Goal: Information Seeking & Learning: Learn about a topic

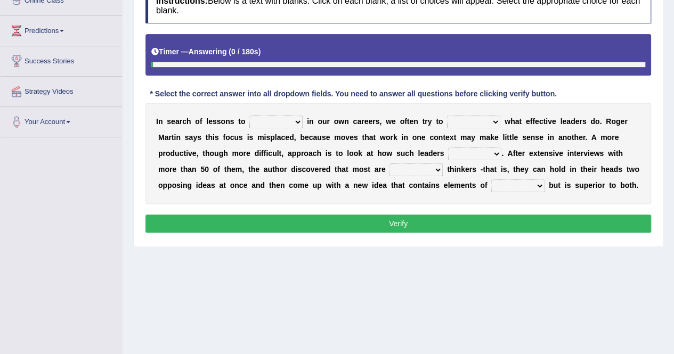
scroll to position [160, 0]
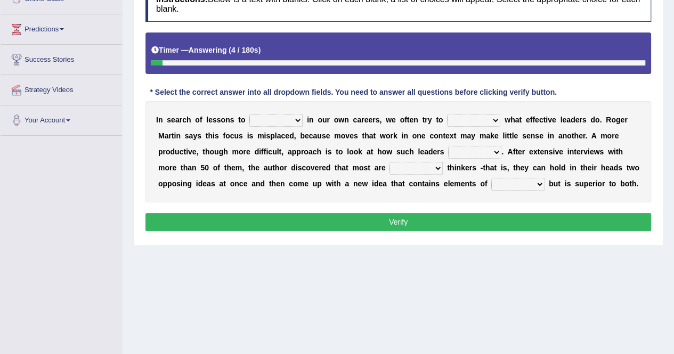
click at [274, 119] on select "request appeal apply solicit" at bounding box center [275, 120] width 53 height 13
select select "apply"
click at [249, 114] on select "request appeal apply solicit" at bounding box center [275, 120] width 53 height 13
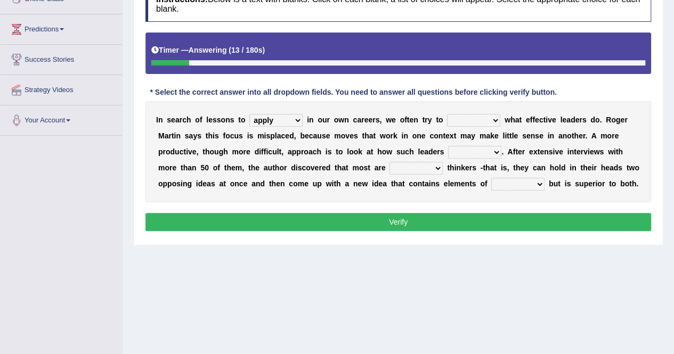
click at [467, 119] on select "purge conspire ferret emulate" at bounding box center [473, 120] width 53 height 13
select select "purge"
click at [447, 114] on select "purge conspire ferret emulate" at bounding box center [473, 120] width 53 height 13
click at [448, 152] on select "opinion think view feel" at bounding box center [474, 152] width 53 height 13
select select "think"
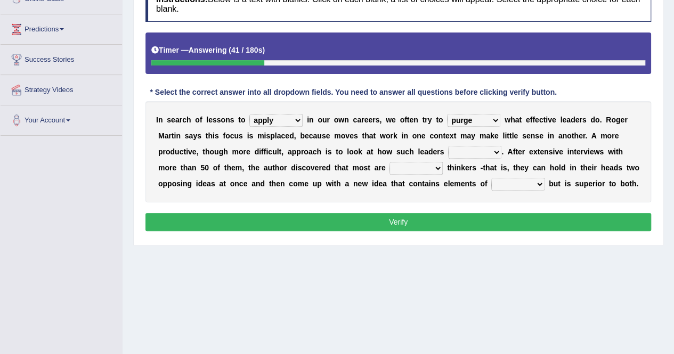
click at [448, 146] on select "opinion think view feel" at bounding box center [474, 152] width 53 height 13
click at [389, 169] on select "integrative leagued affiliated combined" at bounding box center [415, 168] width 53 height 13
click at [389, 162] on select "integrative leagued affiliated combined" at bounding box center [415, 168] width 53 height 13
click at [389, 169] on select "integrative leagued affiliated combined" at bounding box center [415, 168] width 53 height 13
select select "combined"
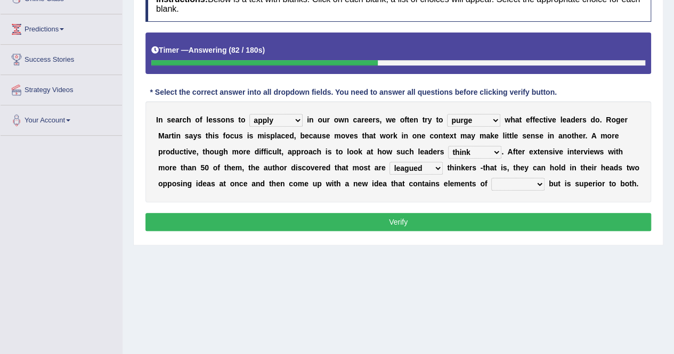
click at [389, 162] on select "integrative leagued affiliated combined" at bounding box center [415, 168] width 53 height 13
click at [491, 183] on select "which all each every" at bounding box center [517, 184] width 53 height 13
select select "each"
click at [491, 178] on select "which all each every" at bounding box center [517, 184] width 53 height 13
click at [491, 188] on select "which all each every" at bounding box center [517, 184] width 53 height 13
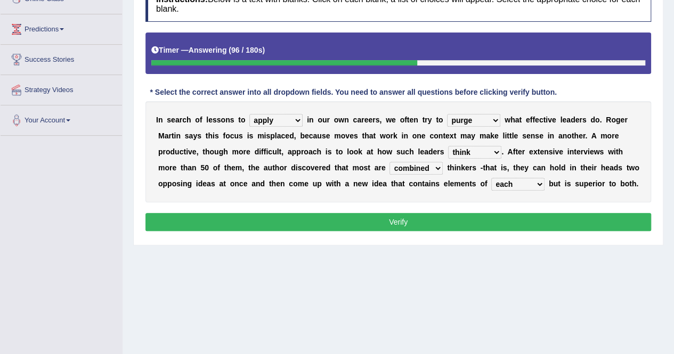
click at [491, 178] on select "which all each every" at bounding box center [517, 184] width 53 height 13
click at [383, 226] on button "Verify" at bounding box center [398, 222] width 506 height 18
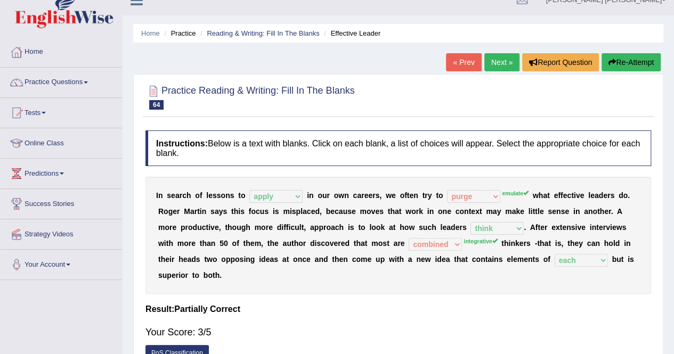
scroll to position [0, 0]
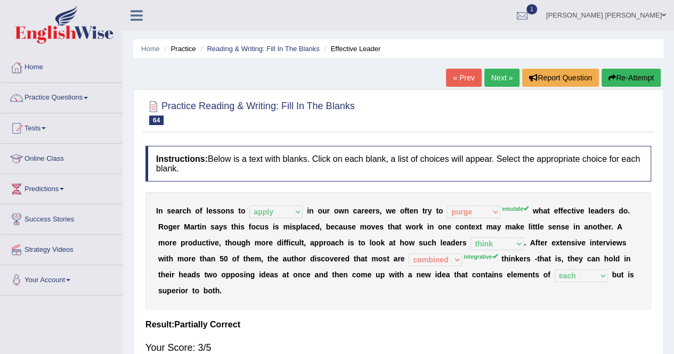
click at [509, 72] on link "Next »" at bounding box center [501, 78] width 35 height 18
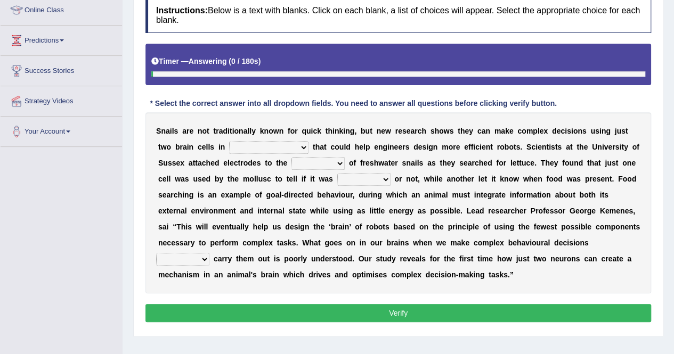
scroll to position [165, 0]
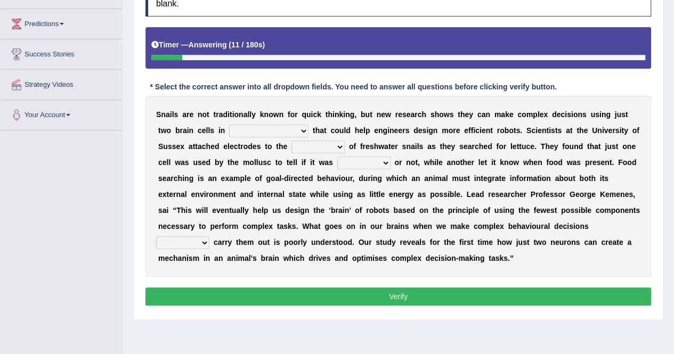
click at [231, 127] on select "decisions findings results recommendations" at bounding box center [268, 131] width 79 height 13
click at [229, 125] on select "decisions findings results recommendations" at bounding box center [268, 131] width 79 height 13
click at [229, 127] on select "decisions findings results recommendations" at bounding box center [268, 131] width 79 height 13
click at [229, 125] on select "decisions findings results recommendations" at bounding box center [268, 131] width 79 height 13
click at [248, 128] on select "decisions findings results recommendations" at bounding box center [268, 131] width 79 height 13
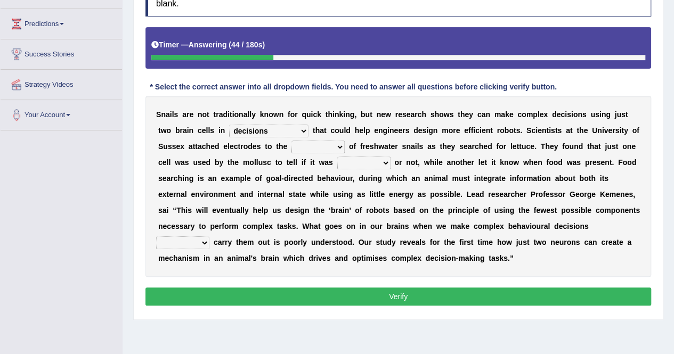
select select "recommendations"
click at [229, 125] on select "decisions findings results recommendations" at bounding box center [268, 131] width 79 height 13
click at [291, 144] on select "heads brains skulls top" at bounding box center [317, 147] width 53 height 13
select select "heads"
click at [291, 141] on select "heads brains skulls top" at bounding box center [317, 147] width 53 height 13
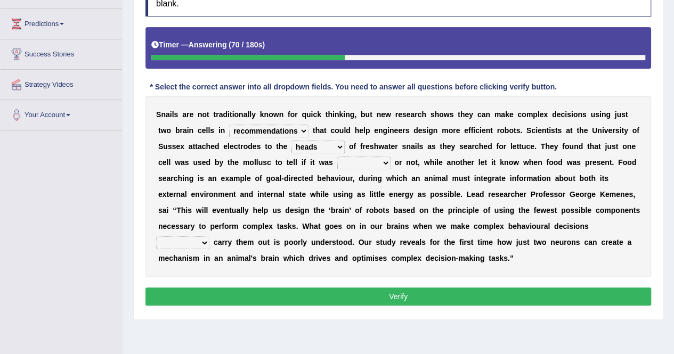
click at [337, 162] on select "empty hungry full satisfied" at bounding box center [363, 163] width 53 height 13
select select "hungry"
click at [337, 157] on select "empty hungry full satisfied" at bounding box center [363, 163] width 53 height 13
click at [291, 145] on select "heads brains skulls top" at bounding box center [317, 147] width 53 height 13
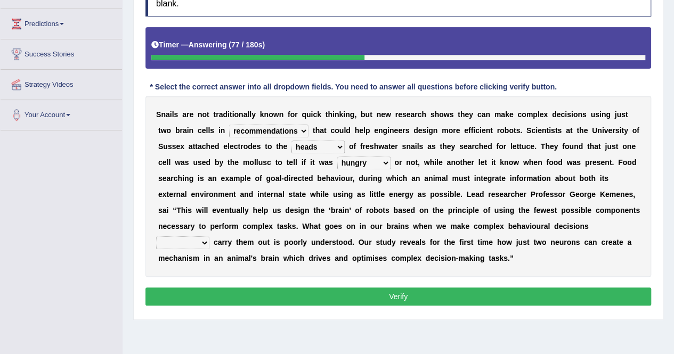
click at [291, 149] on select "heads brains skulls top" at bounding box center [317, 147] width 53 height 13
click at [337, 164] on select "empty hungry full satisfied" at bounding box center [363, 163] width 53 height 13
click at [337, 159] on select "empty hungry full satisfied" at bounding box center [363, 163] width 53 height 13
click at [209, 237] on select "and so hence because" at bounding box center [182, 243] width 53 height 13
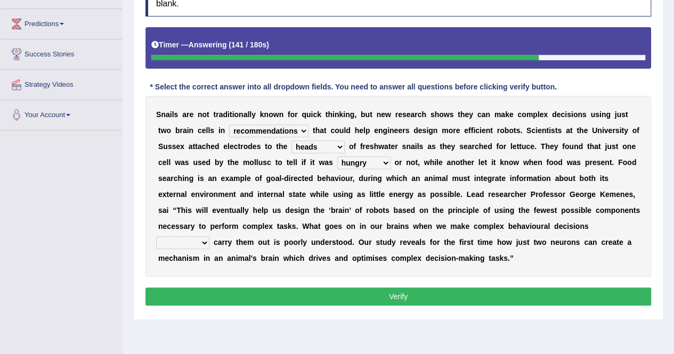
select select "hence"
click at [209, 237] on select "and so hence because" at bounding box center [182, 243] width 53 height 13
click at [259, 130] on select "decisions findings results recommendations" at bounding box center [268, 131] width 79 height 13
select select "decisions"
click at [229, 125] on select "decisions findings results recommendations" at bounding box center [268, 131] width 79 height 13
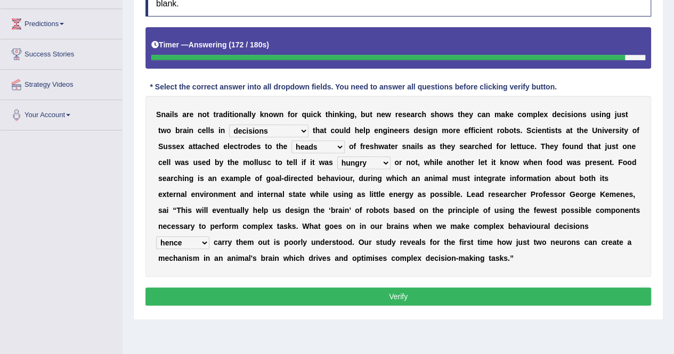
click at [291, 142] on select "heads brains skulls top" at bounding box center [317, 147] width 53 height 13
click at [265, 263] on div "S n a i l s a r e n o t t r a d i t i o n a l l y k n o w n f o r q u i c k t h…" at bounding box center [398, 186] width 506 height 181
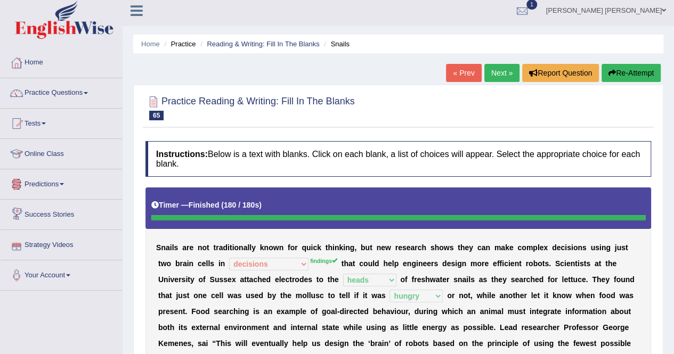
scroll to position [0, 0]
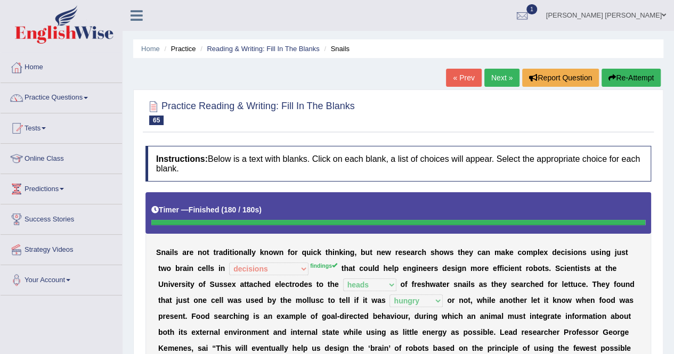
click at [506, 80] on link "Next »" at bounding box center [501, 78] width 35 height 18
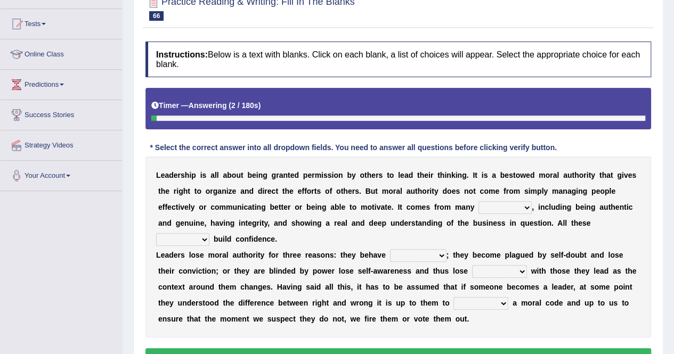
scroll to position [107, 0]
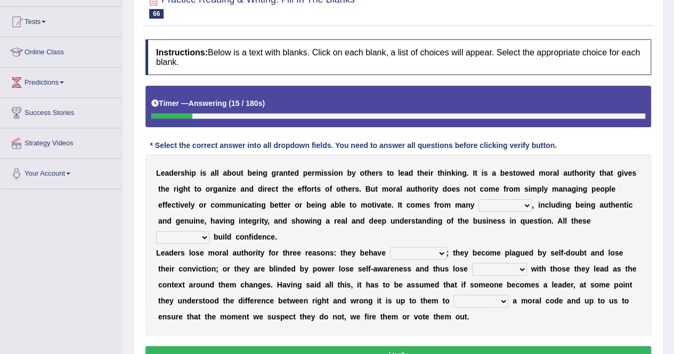
click at [478, 204] on select "sources items stamps supports" at bounding box center [504, 205] width 53 height 13
select select "sources"
click at [478, 199] on select "sources items stamps supports" at bounding box center [504, 205] width 53 height 13
click at [478, 204] on select "sources items stamps supports" at bounding box center [504, 205] width 53 height 13
click at [478, 200] on select "sources items stamps supports" at bounding box center [504, 205] width 53 height 13
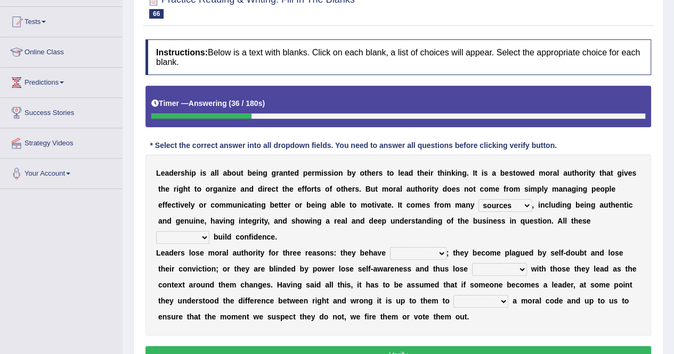
click at [209, 231] on select "faith answers factors parts" at bounding box center [182, 237] width 53 height 13
select select "factors"
click at [209, 231] on select "faith answers factors parts" at bounding box center [182, 237] width 53 height 13
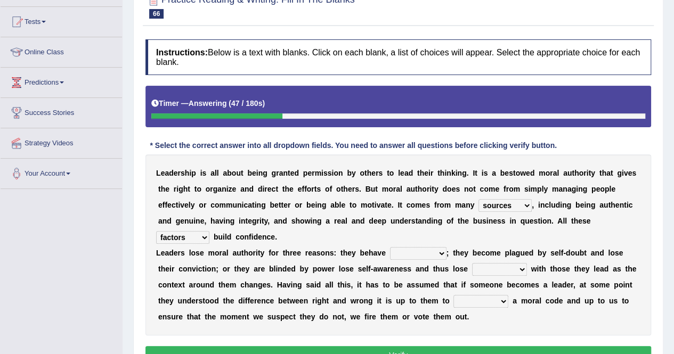
click at [413, 247] on select "usually unethically falsely unexpected" at bounding box center [418, 253] width 56 height 13
select select "unethically"
click at [390, 247] on select "usually unethically falsely unexpected" at bounding box center [418, 253] width 56 height 13
click at [421, 247] on select "usually unethically falsely unexpected" at bounding box center [418, 253] width 56 height 13
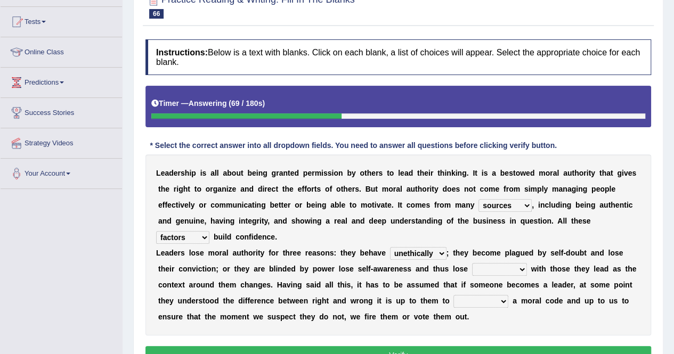
click at [479, 263] on select "connect connected disconnect connection" at bounding box center [499, 269] width 55 height 13
select select "connection"
click at [472, 263] on select "connect connected disconnect connection" at bounding box center [499, 269] width 55 height 13
click at [453, 295] on select "abide in abide by abide to connection" at bounding box center [480, 301] width 55 height 13
select select "abide by"
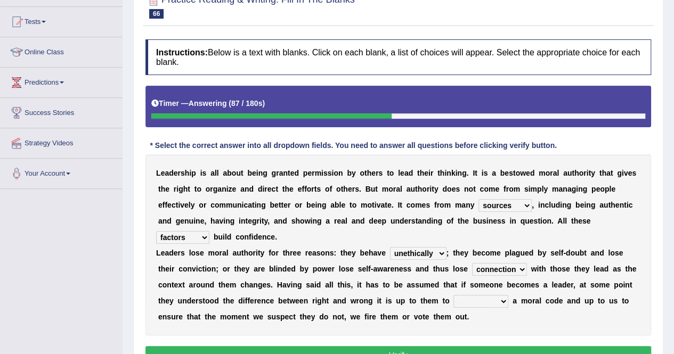
click at [453, 295] on select "abide in abide by abide to connection" at bounding box center [480, 301] width 55 height 13
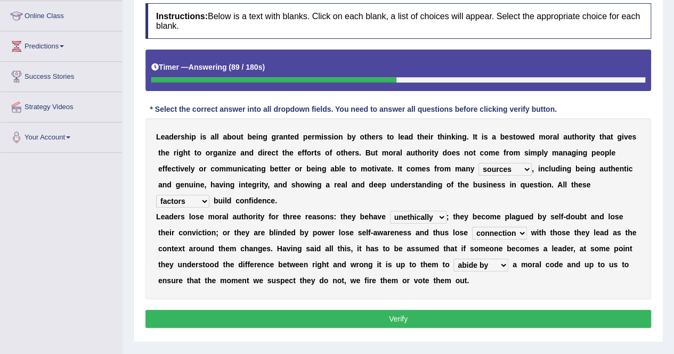
scroll to position [160, 0]
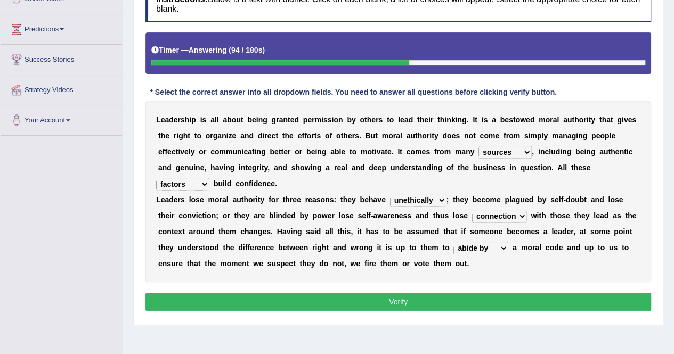
click at [478, 150] on select "sources items stamps supports" at bounding box center [504, 152] width 53 height 13
click at [478, 148] on select "sources items stamps supports" at bounding box center [504, 152] width 53 height 13
click at [420, 293] on button "Verify" at bounding box center [398, 302] width 506 height 18
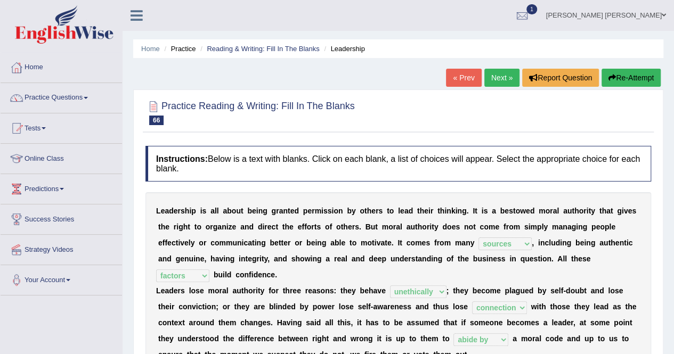
scroll to position [0, 0]
click at [491, 79] on link "Next »" at bounding box center [501, 78] width 35 height 18
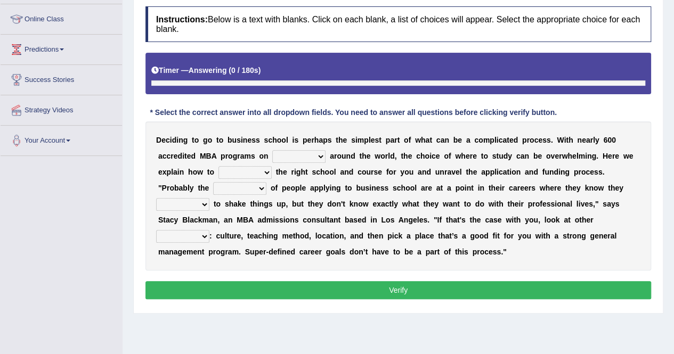
scroll to position [165, 0]
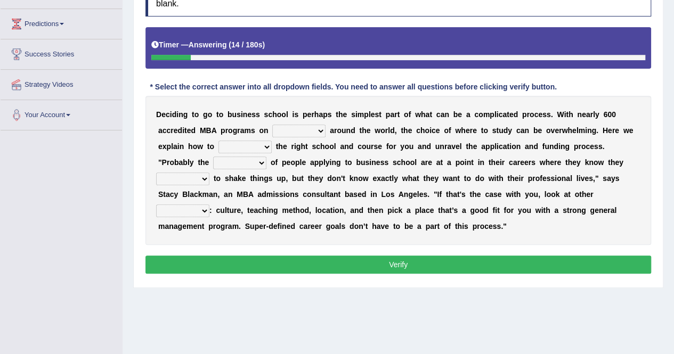
click at [272, 128] on select "offer provide give take" at bounding box center [298, 131] width 53 height 13
select select "offer"
click at [272, 125] on select "offer provide give take" at bounding box center [298, 131] width 53 height 13
click at [218, 141] on select "recognize select choose identify" at bounding box center [244, 147] width 53 height 13
select select "choose"
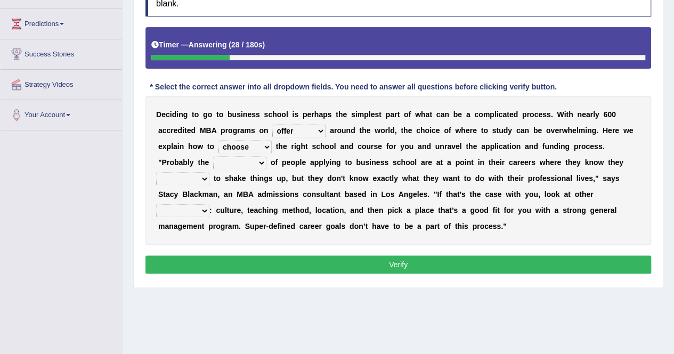
click at [218, 141] on select "recognize select choose identify" at bounding box center [244, 147] width 53 height 13
click at [266, 157] on select "few many majority minority" at bounding box center [239, 163] width 53 height 13
select select "majority"
click at [266, 157] on select "few many majority minority" at bounding box center [239, 163] width 53 height 13
click at [209, 173] on select "expect plan want choose" at bounding box center [182, 179] width 53 height 13
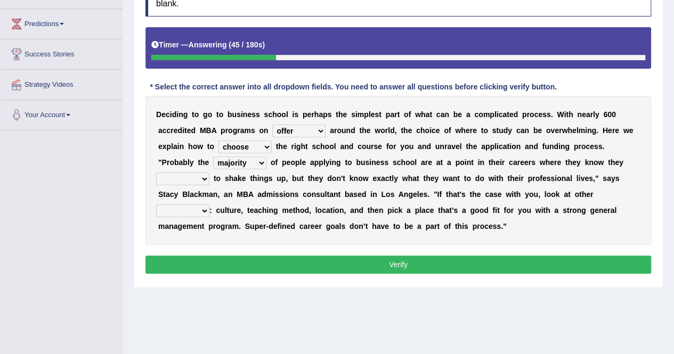
click at [209, 173] on select "expect plan want choose" at bounding box center [182, 179] width 53 height 13
select select "plan"
click at [209, 173] on select "expect plan want choose" at bounding box center [182, 179] width 53 height 13
click at [209, 205] on select "standards factors rules criteria" at bounding box center [182, 211] width 53 height 13
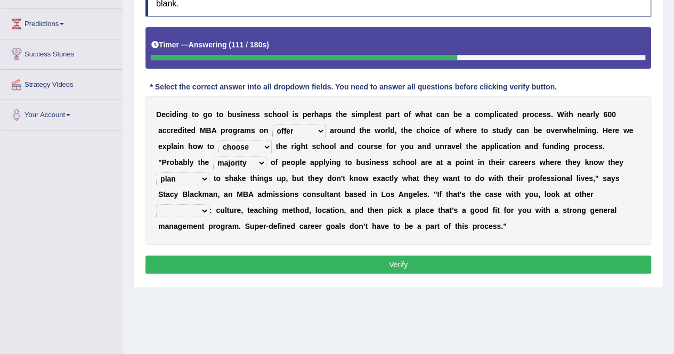
select select "factors"
click at [209, 205] on select "standards factors rules criteria" at bounding box center [182, 211] width 53 height 13
click at [209, 173] on select "expect plan want choose" at bounding box center [182, 179] width 53 height 13
click at [428, 267] on button "Verify" at bounding box center [398, 265] width 506 height 18
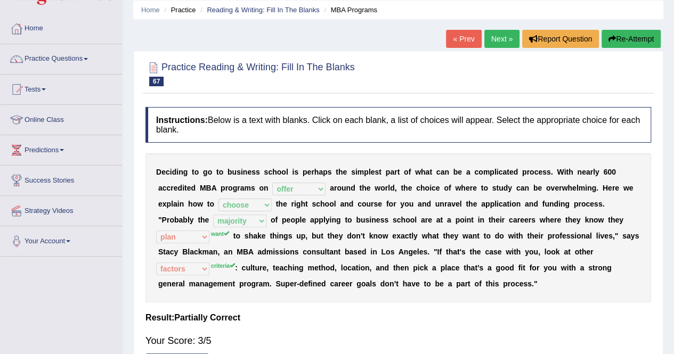
scroll to position [53, 0]
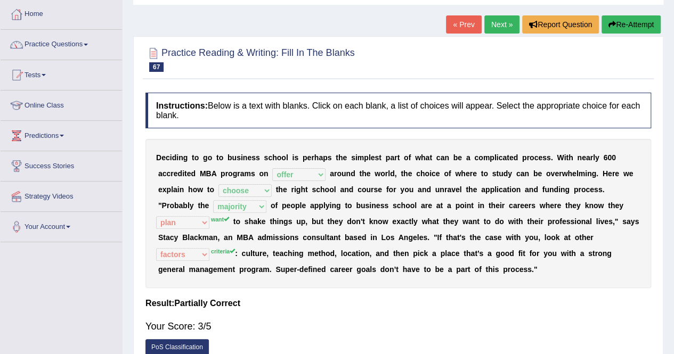
click at [507, 30] on link "Next »" at bounding box center [501, 24] width 35 height 18
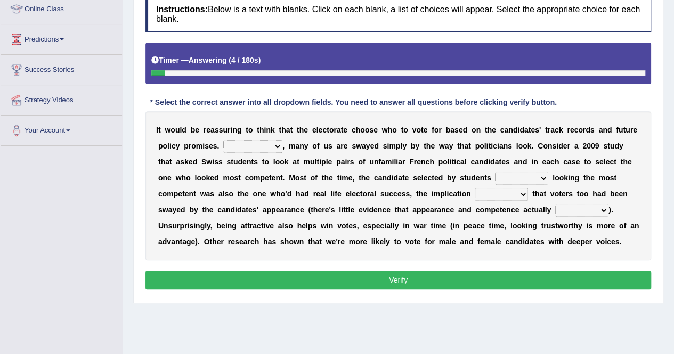
scroll to position [205, 0]
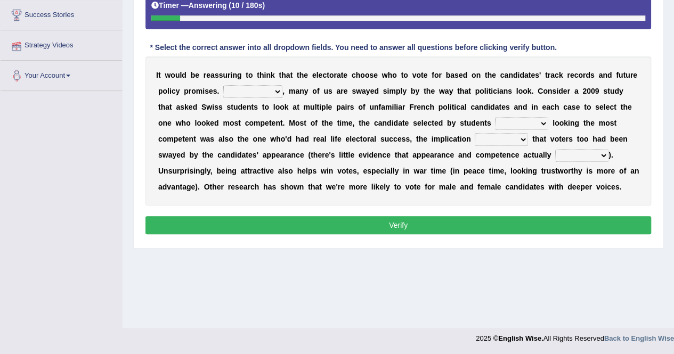
drag, startPoint x: 236, startPoint y: 87, endPoint x: 240, endPoint y: 107, distance: 20.6
click at [240, 107] on div "I t w o u l d b e r e a s s u r i n g t o t h i n k t h a t t h e e l e c t o r…" at bounding box center [398, 130] width 506 height 149
select select "For example"
click at [223, 85] on select "For example In truth In addition In return" at bounding box center [252, 91] width 59 height 13
click at [495, 120] on select "through at by as" at bounding box center [521, 123] width 53 height 13
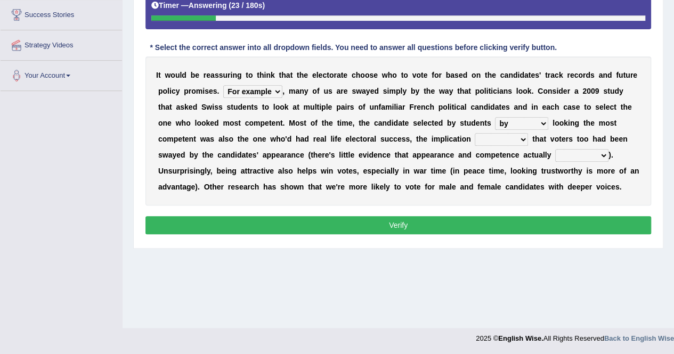
click at [495, 117] on select "through at by as" at bounding box center [521, 123] width 53 height 13
drag, startPoint x: 361, startPoint y: 139, endPoint x: 363, endPoint y: 149, distance: 10.2
click at [363, 149] on div "I t w o u l d b e r e a s s u r i n g t o t h i n k t h a t t h e e l e c t o r…" at bounding box center [398, 130] width 506 height 149
click at [418, 132] on div "I t w o u l d b e r e a s s u r i n g t o t h i n k t h a t t h e e l e c t o r…" at bounding box center [398, 130] width 506 height 149
select select "through"
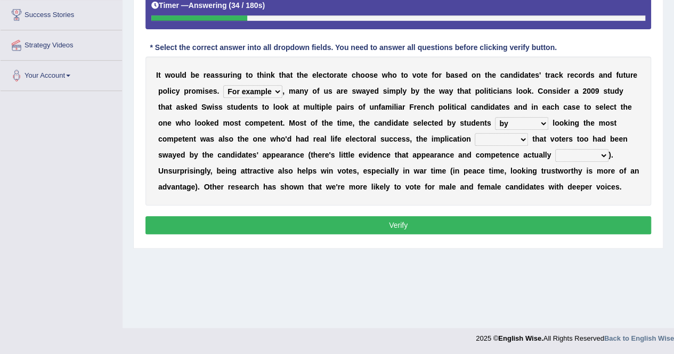
click at [495, 117] on select "through at by as" at bounding box center [521, 123] width 53 height 13
click at [475, 142] on select "being is was having" at bounding box center [501, 139] width 53 height 13
select select "being"
click at [475, 133] on select "being is was having" at bounding box center [501, 139] width 53 height 13
click at [555, 155] on select "correlate overlap cooperate diverge" at bounding box center [581, 155] width 53 height 13
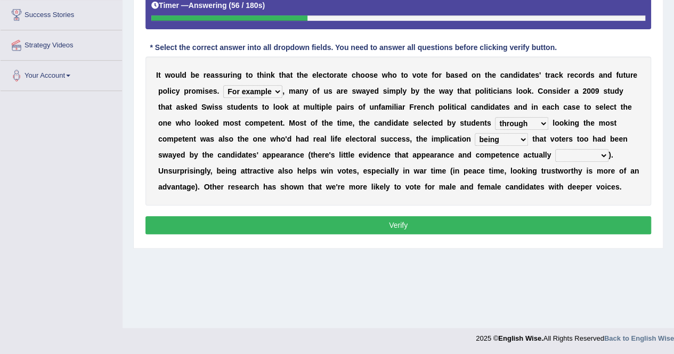
select select "cooperate"
click at [555, 149] on select "correlate overlap cooperate diverge" at bounding box center [581, 155] width 53 height 13
click at [454, 224] on button "Verify" at bounding box center [398, 225] width 506 height 18
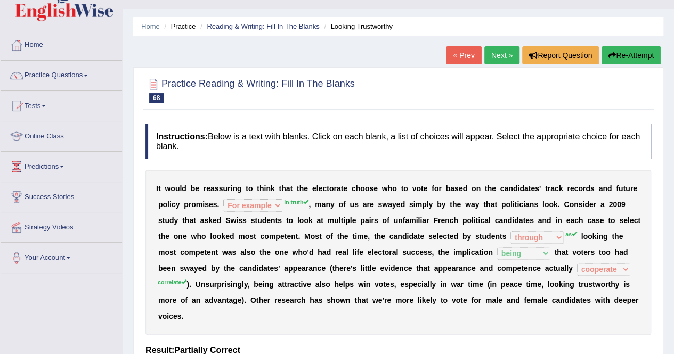
scroll to position [0, 0]
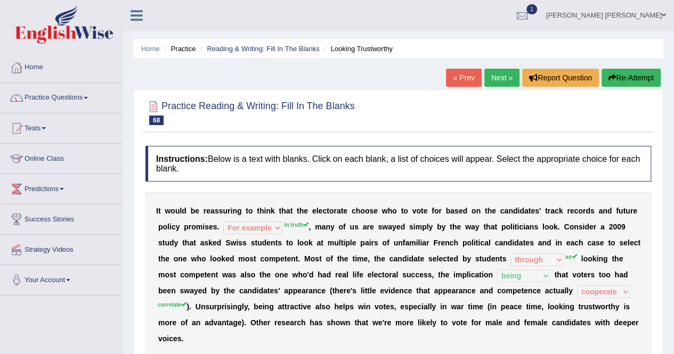
click at [500, 83] on link "Next »" at bounding box center [501, 78] width 35 height 18
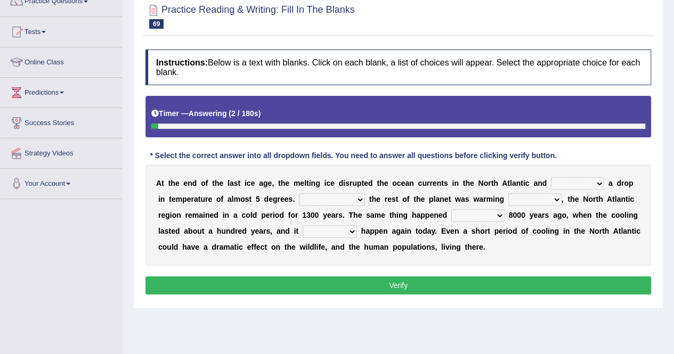
scroll to position [107, 0]
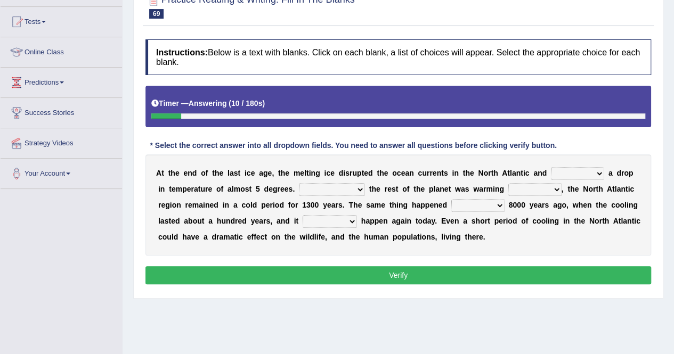
click at [552, 171] on select "featured denied reflected caused" at bounding box center [577, 173] width 53 height 13
select select "featured"
click at [551, 167] on select "featured denied reflected caused" at bounding box center [577, 173] width 53 height 13
click at [330, 186] on select "Contrasting to Even though As if Now that" at bounding box center [332, 189] width 66 height 13
select select "Contrasting to"
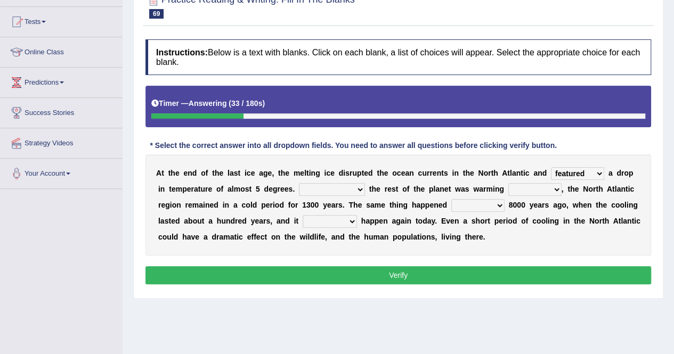
click at [299, 183] on select "Contrasting to Even though As if Now that" at bounding box center [332, 189] width 66 height 13
click at [508, 191] on select "in off up back" at bounding box center [534, 189] width 53 height 13
select select "in"
click at [508, 183] on select "in off up back" at bounding box center [534, 189] width 53 height 13
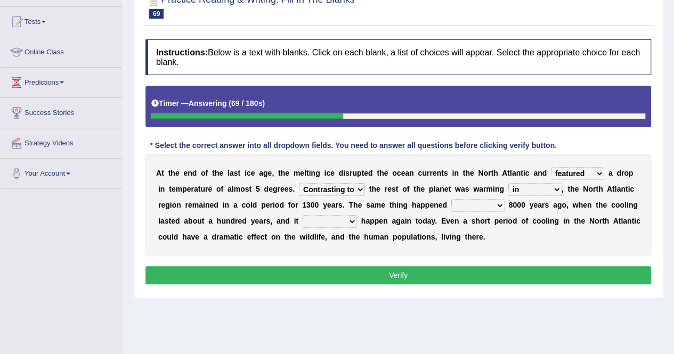
click at [416, 190] on b "h" at bounding box center [418, 189] width 5 height 9
drag, startPoint x: 436, startPoint y: 198, endPoint x: 430, endPoint y: 197, distance: 5.4
click at [432, 197] on div "A t t h e e n d o f t h e l a s t i c e a g e , t h e m e l t i n g i c e d i s…" at bounding box center [398, 204] width 506 height 101
click at [451, 199] on select "on before after around" at bounding box center [477, 205] width 53 height 13
click at [265, 214] on div "A t t h e e n d o f t h e l a s t i c e a g e , t h e m e l t i n g i c e d i s…" at bounding box center [398, 204] width 506 height 101
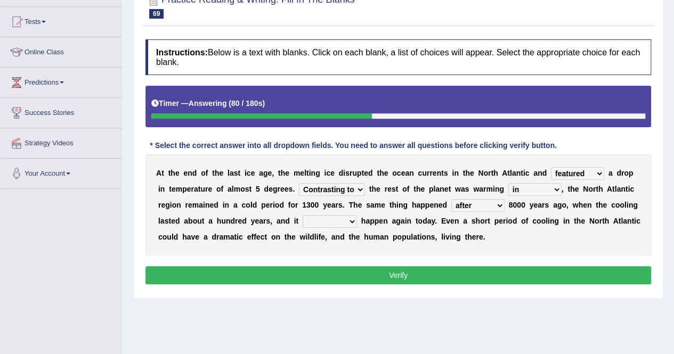
click at [303, 219] on select "could can should could have" at bounding box center [330, 221] width 54 height 13
click at [418, 246] on div "A t t h e e n d o f t h e l a s t i c e a g e , t h e m e l t i n g i c e d i s…" at bounding box center [398, 204] width 506 height 101
click at [451, 199] on select "on before after around" at bounding box center [477, 205] width 53 height 13
select select "before"
click at [451, 199] on select "on before after around" at bounding box center [477, 205] width 53 height 13
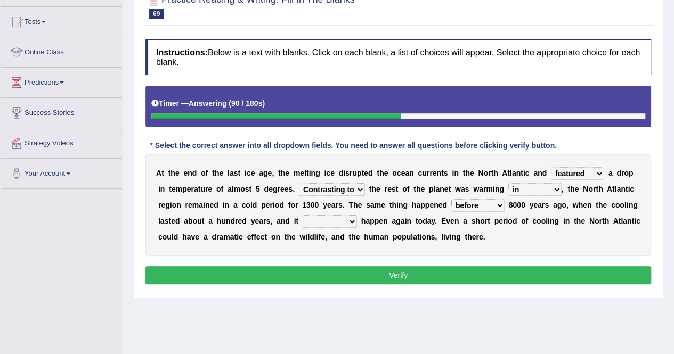
click at [303, 224] on select "could can should could have" at bounding box center [330, 221] width 54 height 13
select select "could"
click at [303, 215] on select "could can should could have" at bounding box center [330, 221] width 54 height 13
click at [273, 279] on button "Verify" at bounding box center [398, 275] width 506 height 18
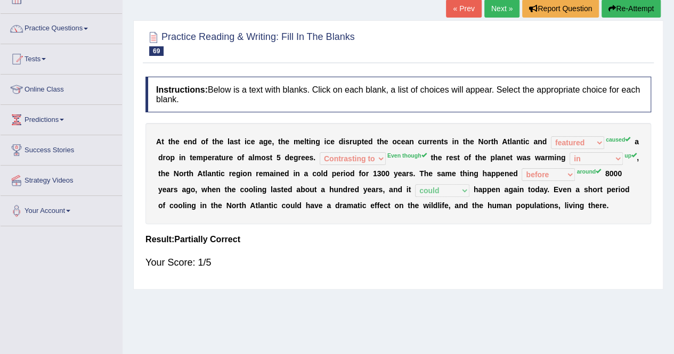
scroll to position [53, 0]
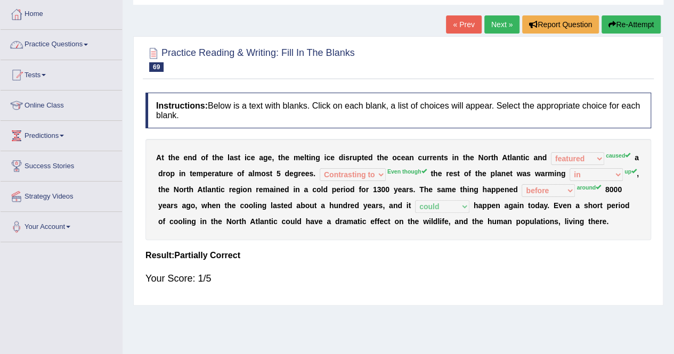
click at [26, 15] on link "Home" at bounding box center [61, 12] width 121 height 27
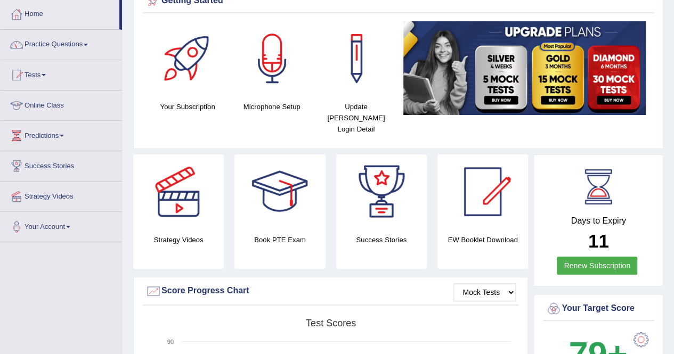
scroll to position [213, 0]
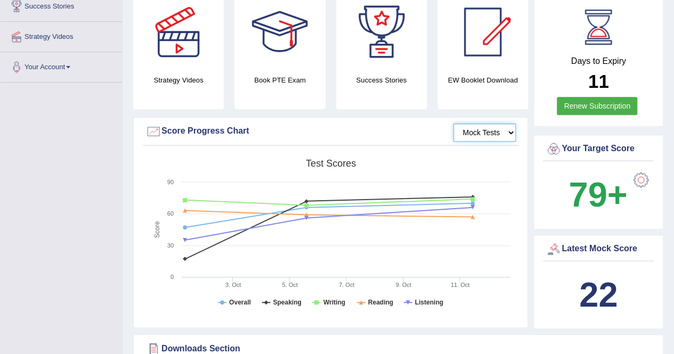
click at [466, 124] on select "Mock Tests" at bounding box center [484, 133] width 62 height 18
drag, startPoint x: 218, startPoint y: 128, endPoint x: 226, endPoint y: 217, distance: 88.7
click at [218, 165] on div "Mock Tests Score Progress Chart Created with Highcharts 7.1.2 Score Test scores…" at bounding box center [330, 222] width 395 height 211
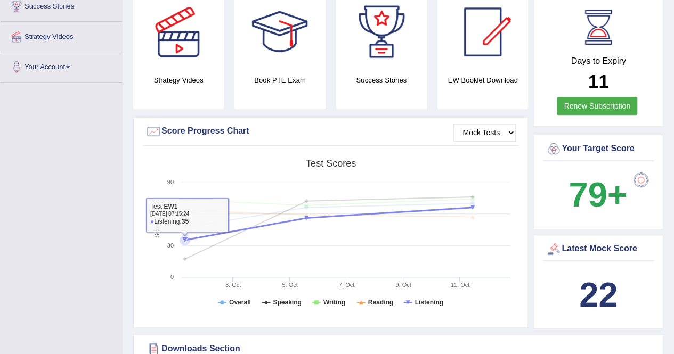
drag, startPoint x: 230, startPoint y: 226, endPoint x: 232, endPoint y: 220, distance: 6.2
click at [231, 223] on icon at bounding box center [329, 223] width 299 height 32
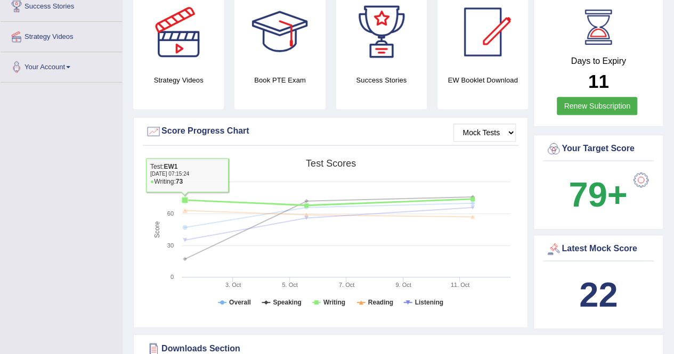
drag, startPoint x: 234, startPoint y: 209, endPoint x: 243, endPoint y: 152, distance: 57.2
click at [243, 154] on icon "Created with Highcharts 7.1.2 Score Test scores Overall Speaking Writing Readin…" at bounding box center [330, 236] width 370 height 165
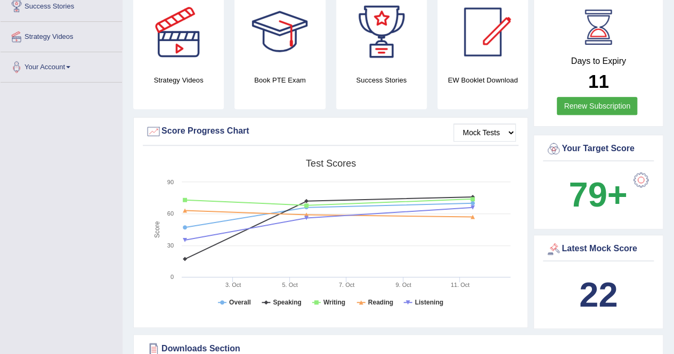
drag, startPoint x: 242, startPoint y: 157, endPoint x: 242, endPoint y: 166, distance: 9.1
click at [242, 163] on rect at bounding box center [330, 236] width 370 height 165
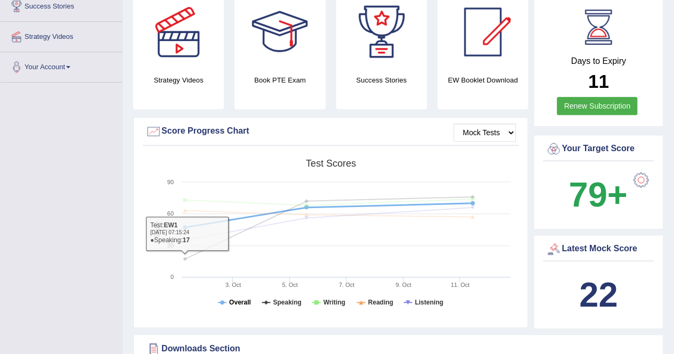
click at [222, 300] on icon at bounding box center [222, 302] width 4 height 4
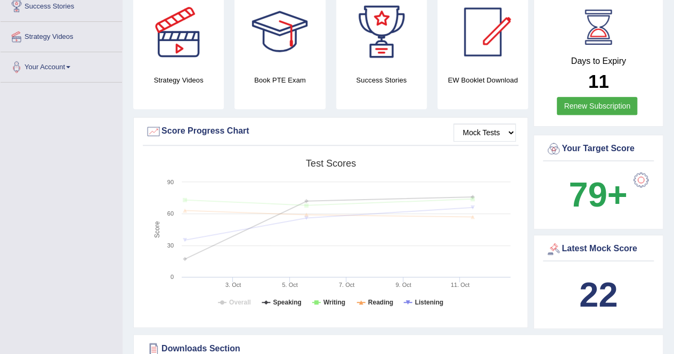
click at [222, 300] on icon at bounding box center [222, 302] width 4 height 4
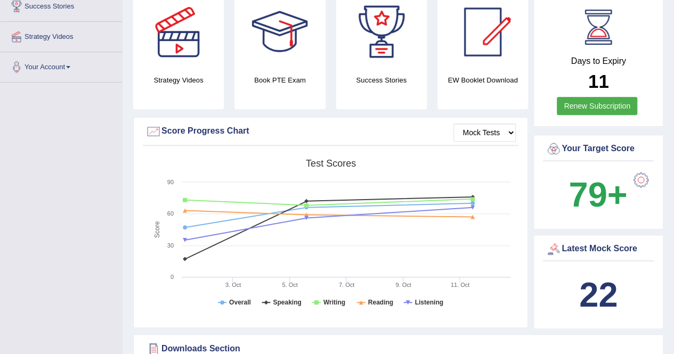
click at [226, 287] on rect at bounding box center [330, 236] width 370 height 165
click at [228, 292] on rect at bounding box center [330, 236] width 370 height 165
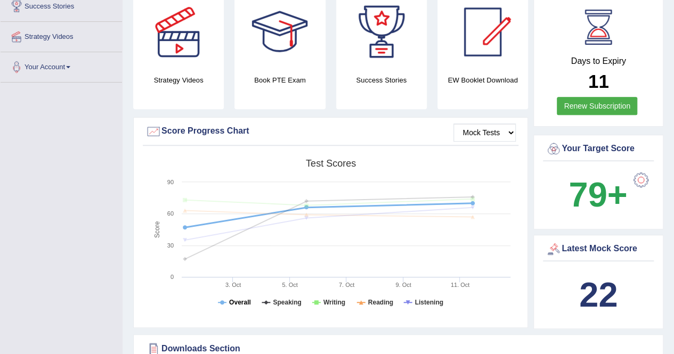
click at [221, 300] on icon at bounding box center [222, 302] width 4 height 4
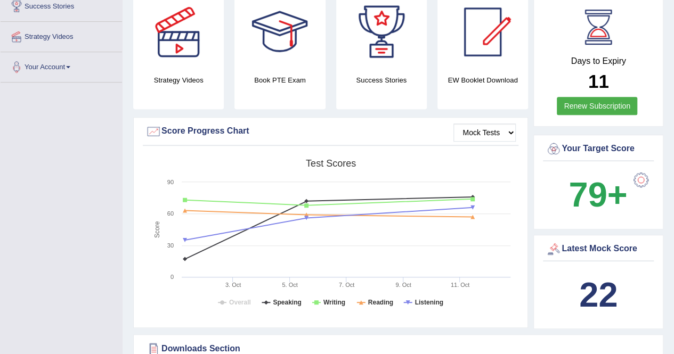
click at [265, 293] on rect at bounding box center [330, 236] width 370 height 165
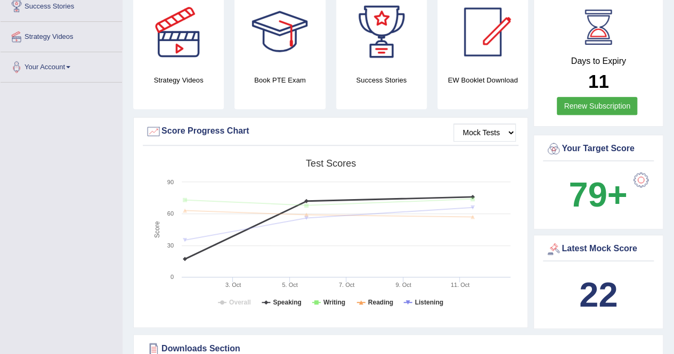
click at [265, 289] on rect at bounding box center [330, 236] width 370 height 165
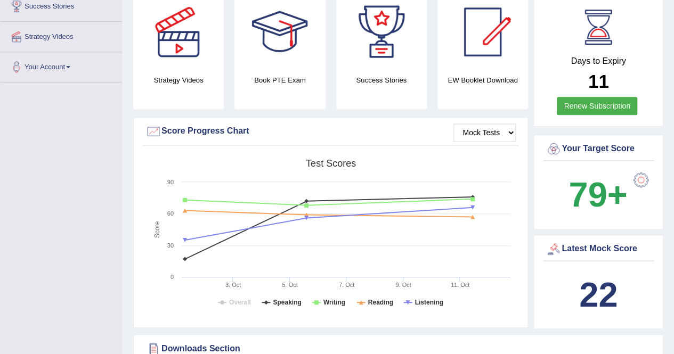
click at [265, 289] on rect at bounding box center [330, 236] width 370 height 165
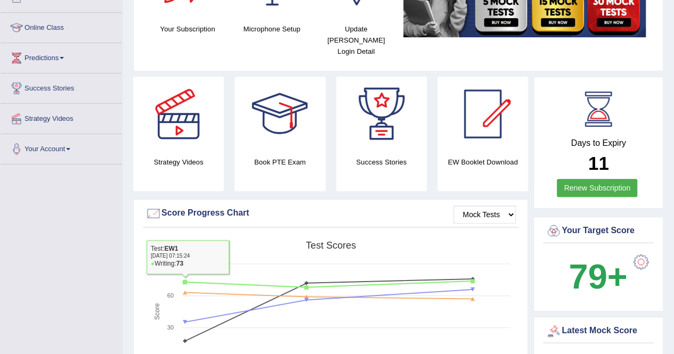
scroll to position [0, 0]
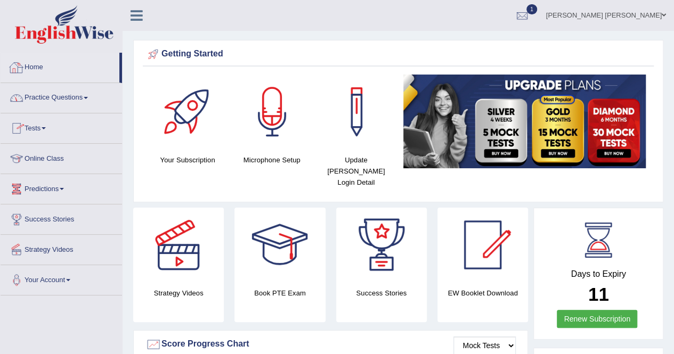
click at [66, 99] on link "Practice Questions" at bounding box center [61, 96] width 121 height 27
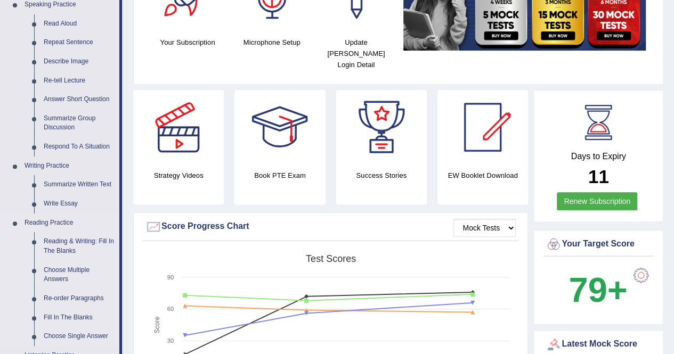
scroll to position [213, 0]
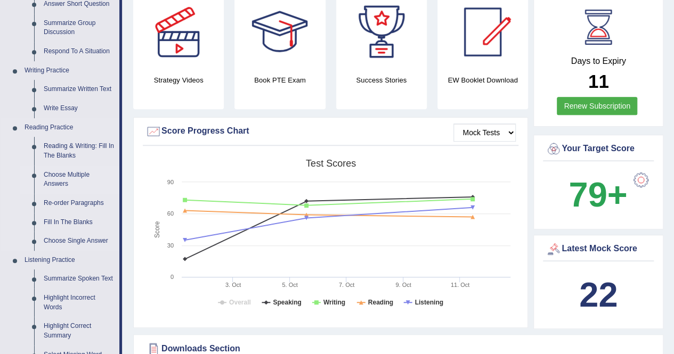
click at [60, 191] on link "Choose Multiple Answers" at bounding box center [79, 180] width 80 height 28
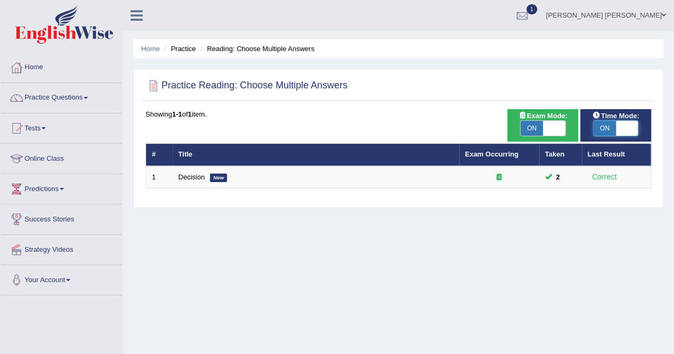
click at [625, 127] on span at bounding box center [627, 128] width 22 height 15
checkbox input "false"
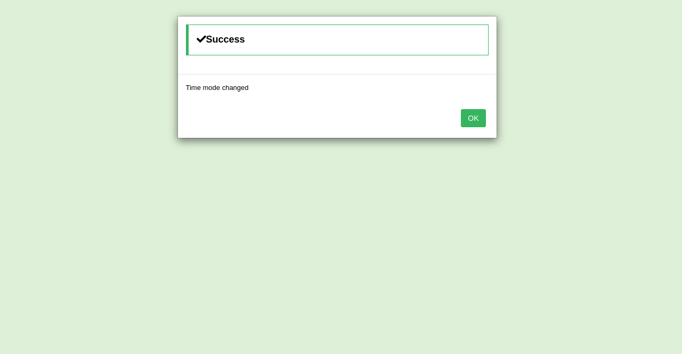
click at [476, 117] on button "OK" at bounding box center [473, 118] width 25 height 18
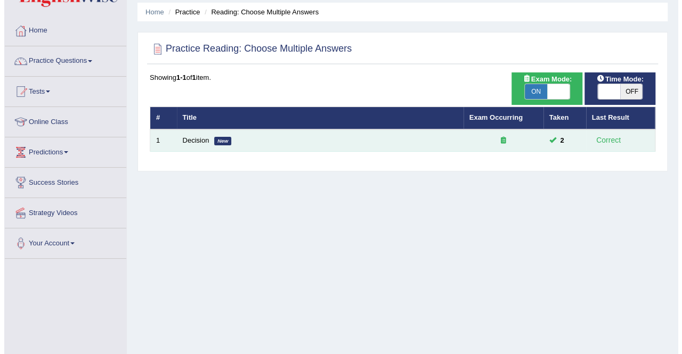
scroll to position [53, 0]
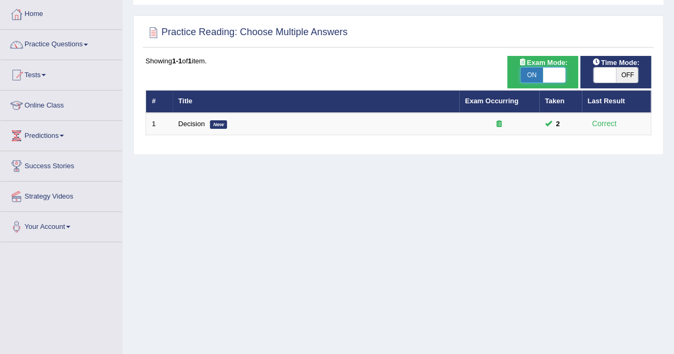
click at [561, 71] on span at bounding box center [554, 75] width 22 height 15
checkbox input "false"
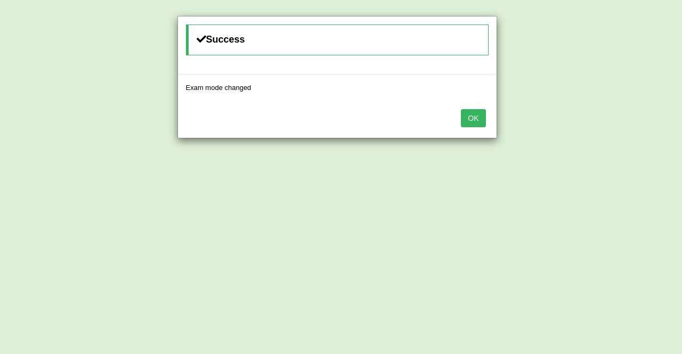
click at [476, 124] on button "OK" at bounding box center [473, 118] width 25 height 18
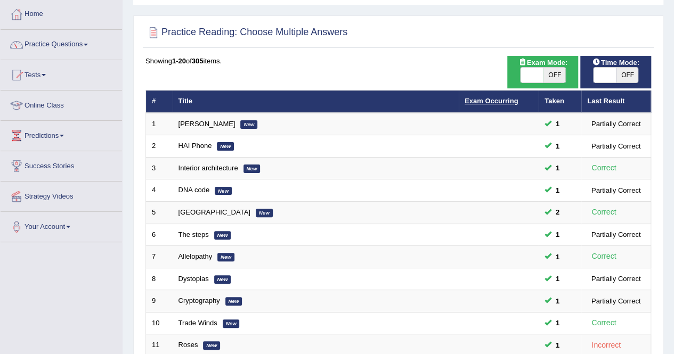
click at [488, 104] on link "Exam Occurring" at bounding box center [491, 101] width 53 height 8
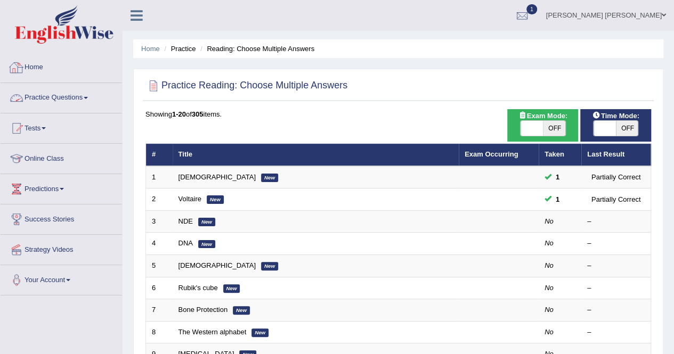
click at [53, 95] on link "Practice Questions" at bounding box center [61, 96] width 121 height 27
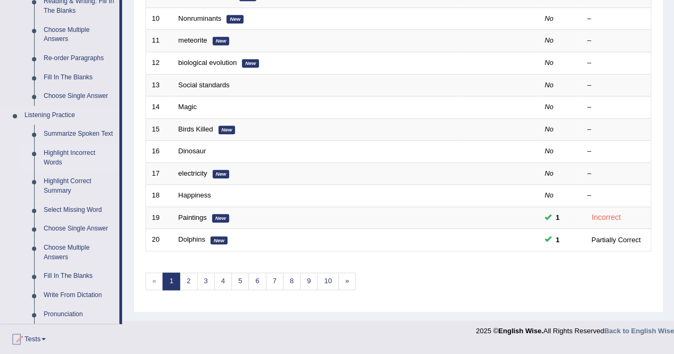
scroll to position [320, 0]
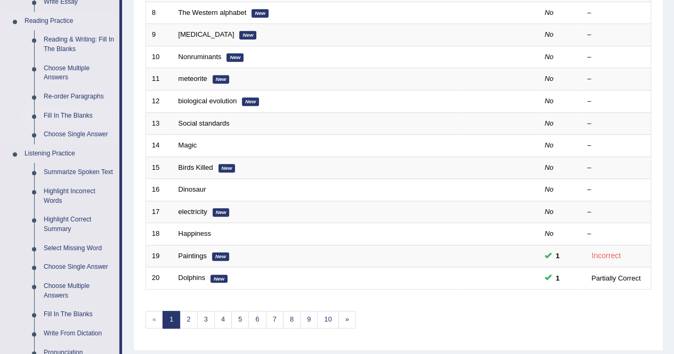
click at [77, 111] on link "Fill In The Blanks" at bounding box center [79, 116] width 80 height 19
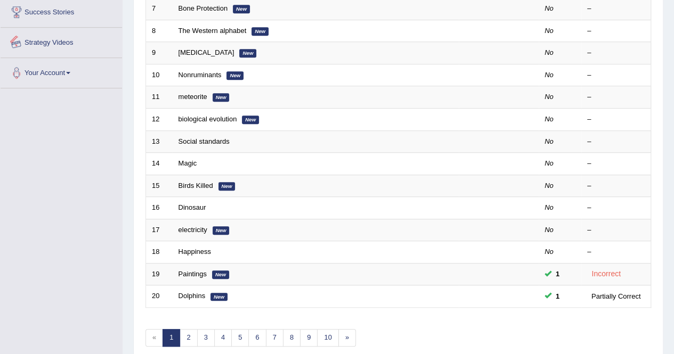
scroll to position [508, 0]
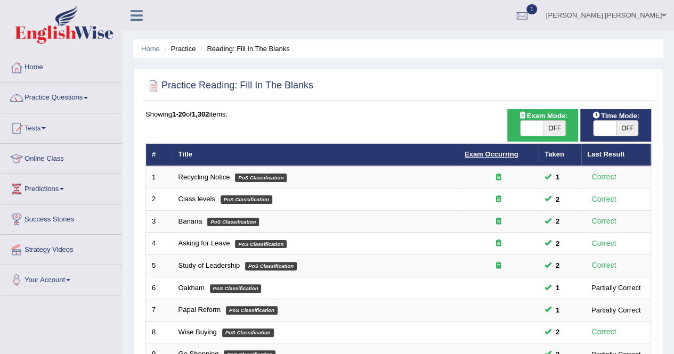
click at [500, 157] on link "Exam Occurring" at bounding box center [491, 154] width 53 height 8
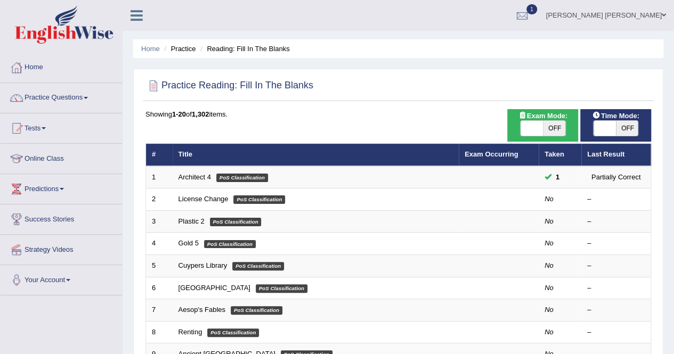
drag, startPoint x: 0, startPoint y: 0, endPoint x: 539, endPoint y: 124, distance: 553.2
click at [539, 124] on span at bounding box center [531, 128] width 22 height 15
click at [555, 133] on span "OFF" at bounding box center [554, 128] width 22 height 15
checkbox input "true"
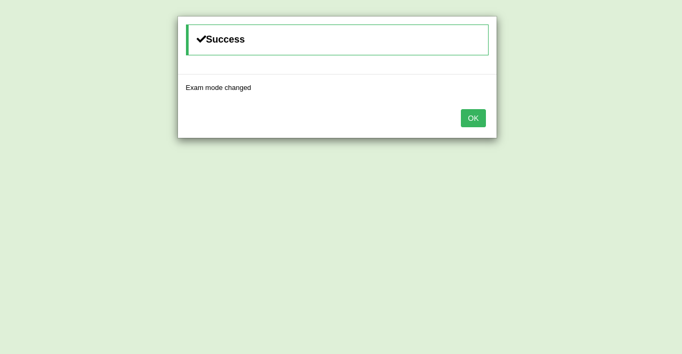
click at [468, 116] on button "OK" at bounding box center [473, 118] width 25 height 18
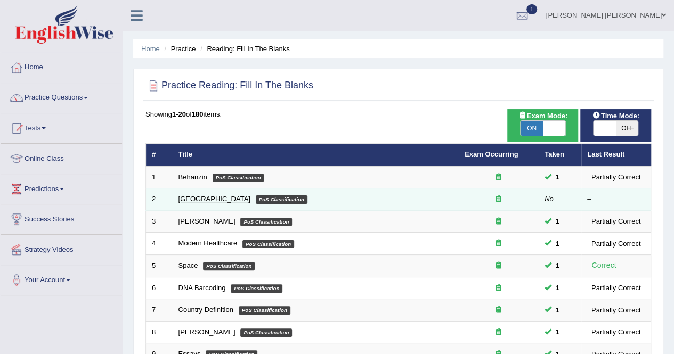
click at [216, 197] on link "[GEOGRAPHIC_DATA]" at bounding box center [214, 199] width 72 height 8
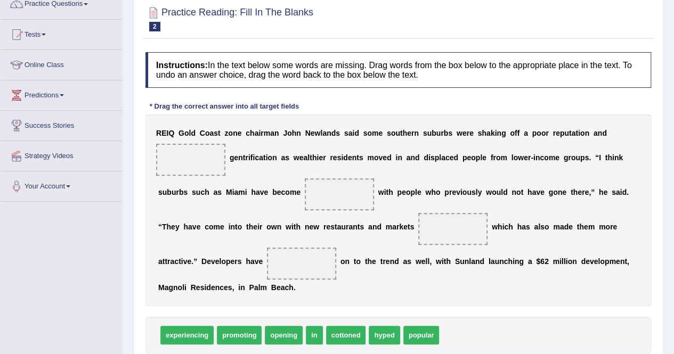
scroll to position [96, 0]
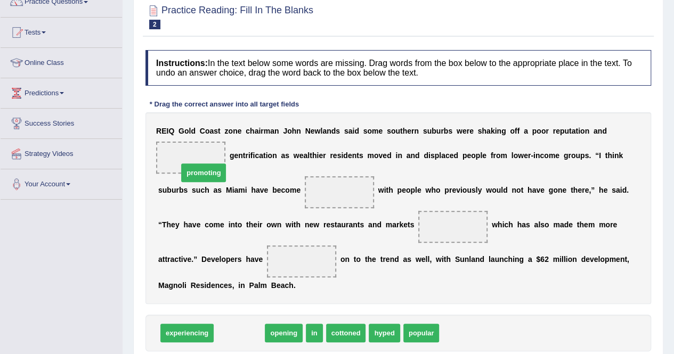
drag, startPoint x: 240, startPoint y: 316, endPoint x: 205, endPoint y: 156, distance: 164.3
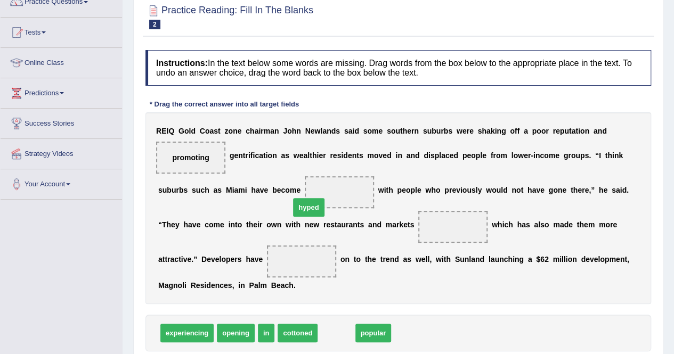
drag, startPoint x: 325, startPoint y: 319, endPoint x: 297, endPoint y: 193, distance: 128.7
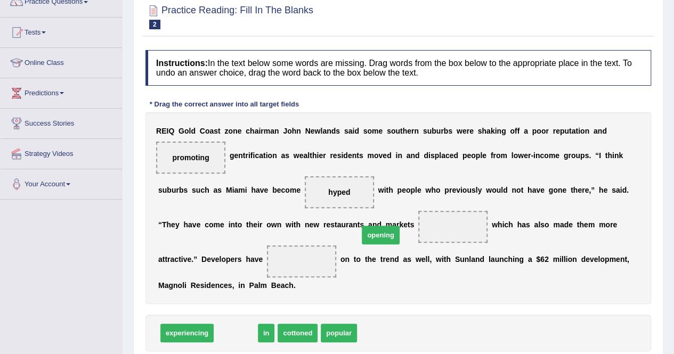
drag, startPoint x: 232, startPoint y: 314, endPoint x: 377, endPoint y: 216, distance: 174.9
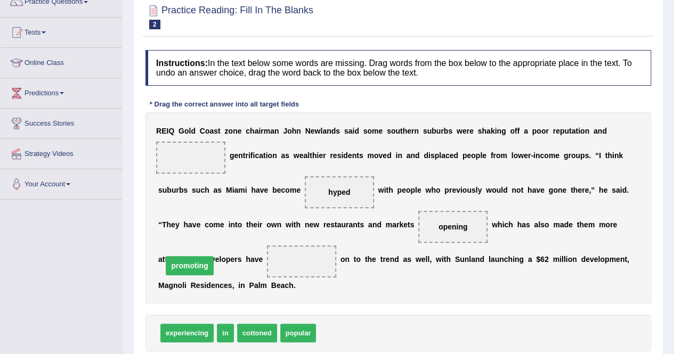
drag, startPoint x: 202, startPoint y: 156, endPoint x: 201, endPoint y: 264, distance: 108.1
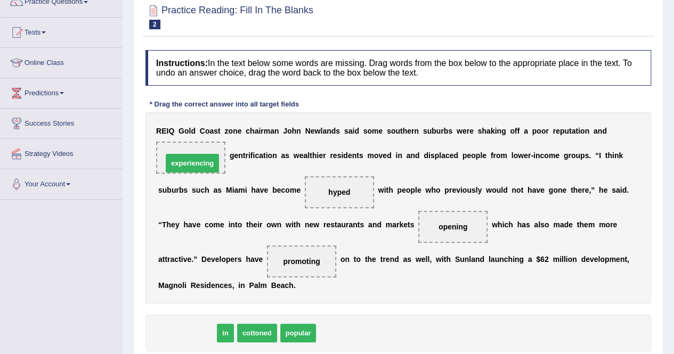
drag, startPoint x: 197, startPoint y: 313, endPoint x: 202, endPoint y: 143, distance: 170.0
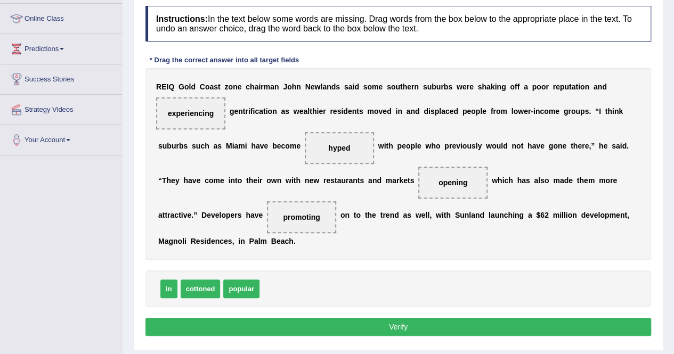
scroll to position [202, 0]
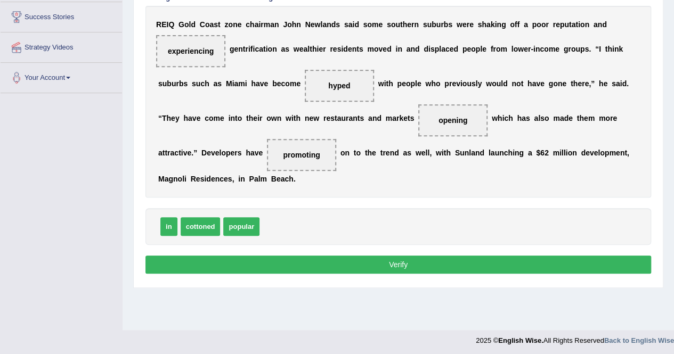
click at [509, 256] on button "Verify" at bounding box center [398, 265] width 506 height 18
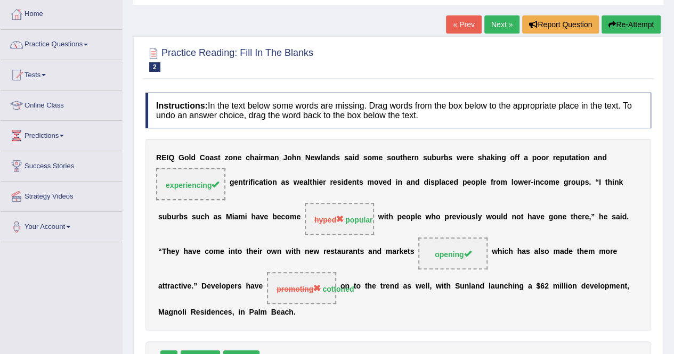
scroll to position [0, 0]
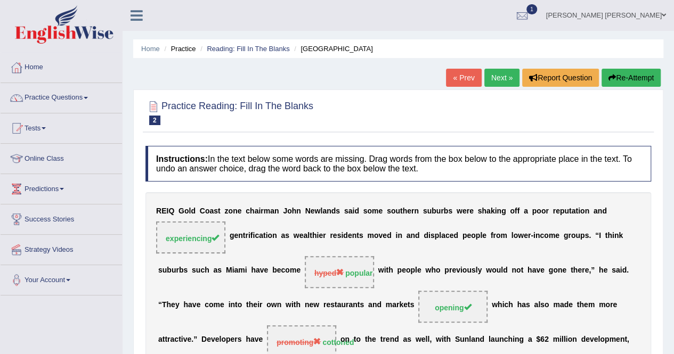
click at [498, 78] on link "Next »" at bounding box center [501, 78] width 35 height 18
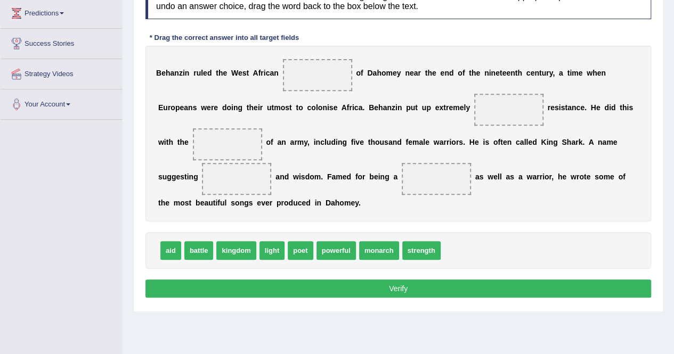
scroll to position [151, 0]
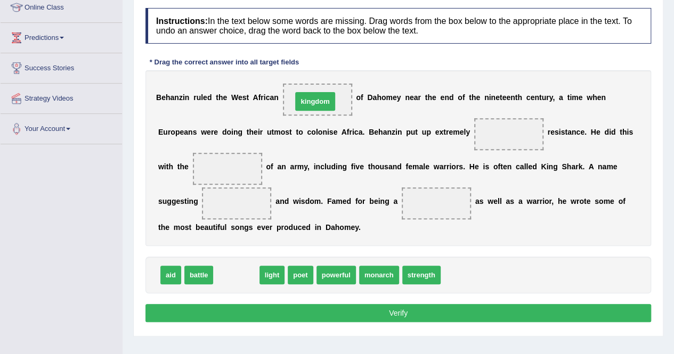
drag, startPoint x: 235, startPoint y: 267, endPoint x: 314, endPoint y: 93, distance: 190.7
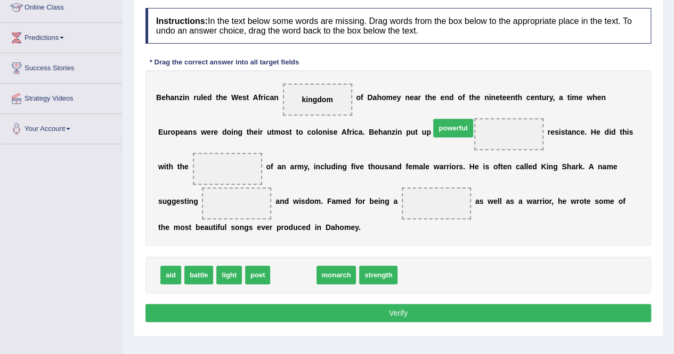
drag, startPoint x: 288, startPoint y: 269, endPoint x: 447, endPoint y: 121, distance: 217.5
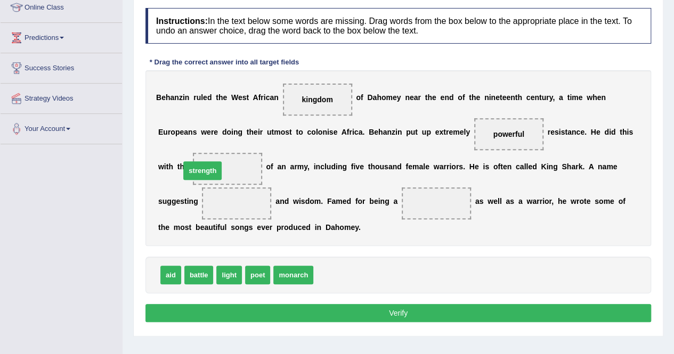
drag, startPoint x: 339, startPoint y: 272, endPoint x: 206, endPoint y: 168, distance: 169.2
drag, startPoint x: 226, startPoint y: 274, endPoint x: 190, endPoint y: 202, distance: 80.5
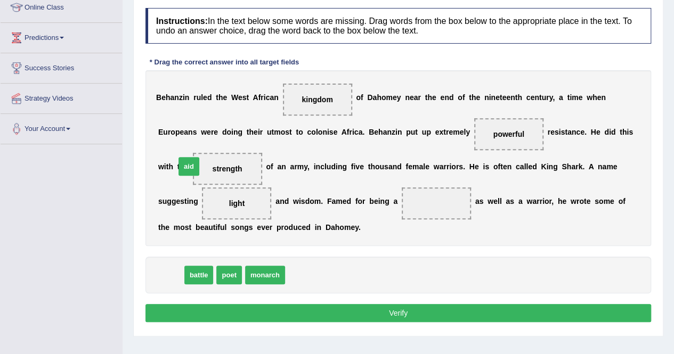
drag, startPoint x: 178, startPoint y: 272, endPoint x: 197, endPoint y: 161, distance: 113.0
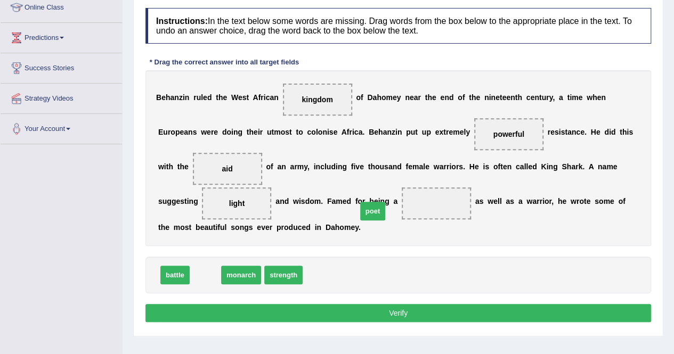
drag, startPoint x: 203, startPoint y: 266, endPoint x: 371, endPoint y: 203, distance: 178.9
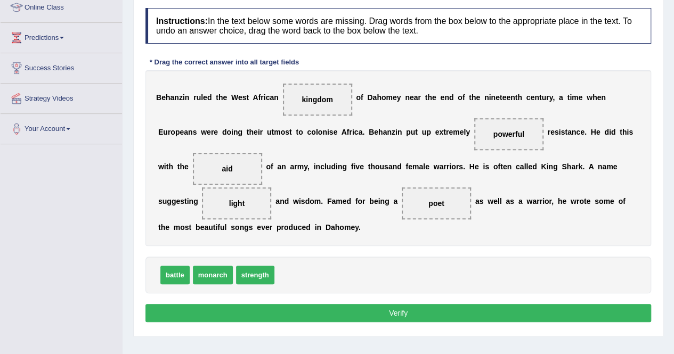
click at [374, 306] on button "Verify" at bounding box center [398, 313] width 506 height 18
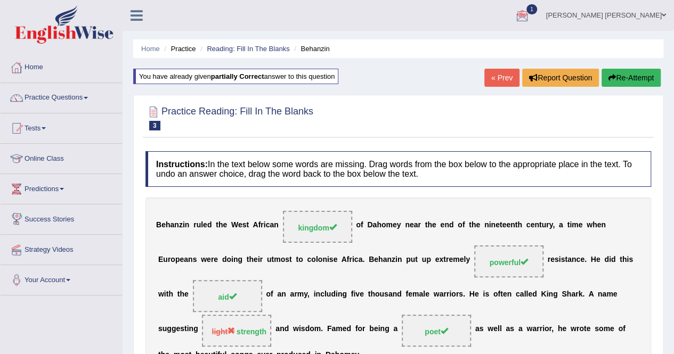
scroll to position [53, 0]
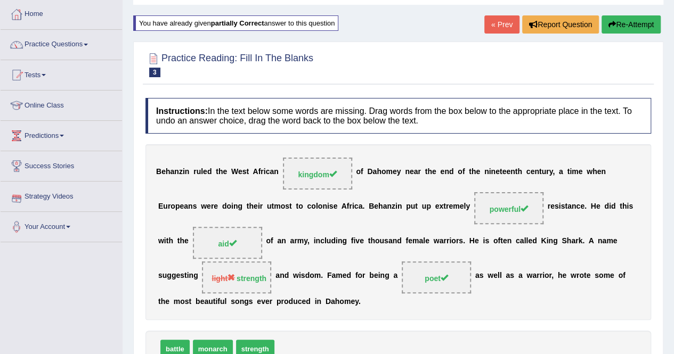
click at [502, 25] on link "« Prev" at bounding box center [501, 24] width 35 height 18
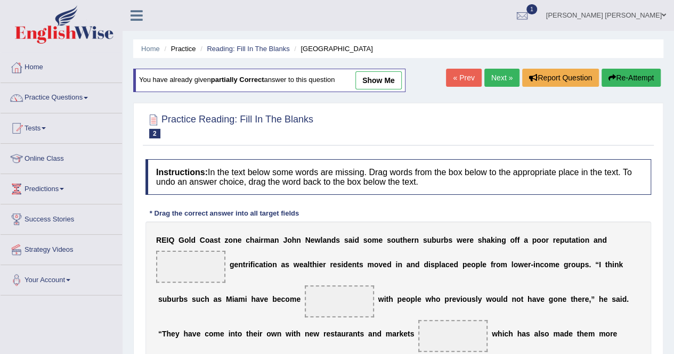
click at [468, 83] on link "« Prev" at bounding box center [463, 78] width 35 height 18
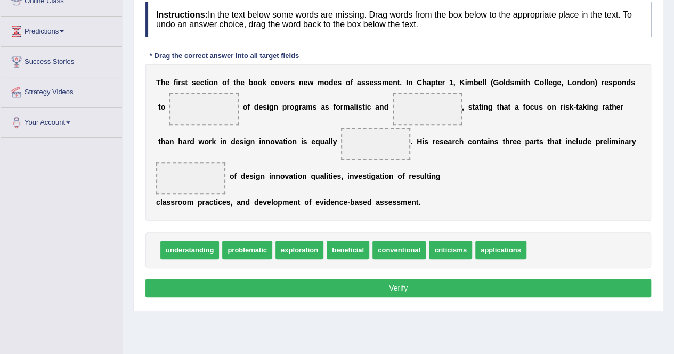
scroll to position [160, 0]
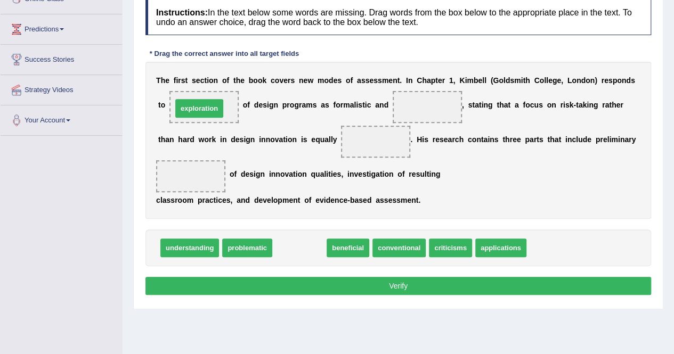
drag, startPoint x: 303, startPoint y: 246, endPoint x: 202, endPoint y: 106, distance: 171.8
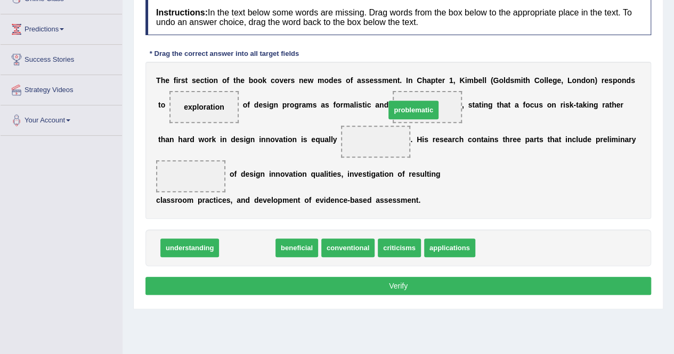
drag, startPoint x: 232, startPoint y: 250, endPoint x: 398, endPoint y: 112, distance: 216.0
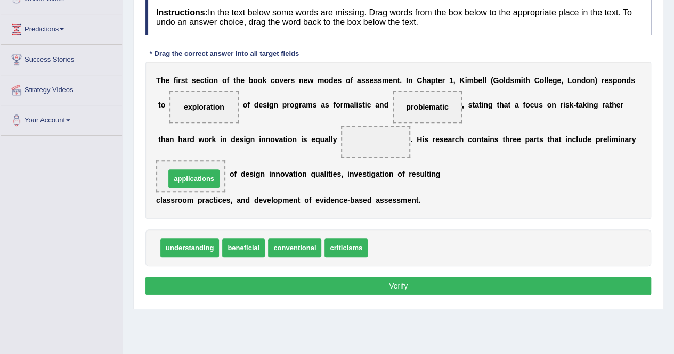
drag, startPoint x: 394, startPoint y: 243, endPoint x: 192, endPoint y: 174, distance: 213.9
drag, startPoint x: 190, startPoint y: 248, endPoint x: 195, endPoint y: 179, distance: 68.9
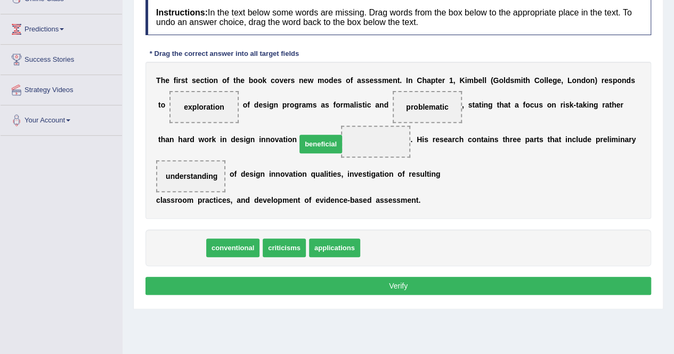
drag, startPoint x: 194, startPoint y: 246, endPoint x: 333, endPoint y: 142, distance: 173.6
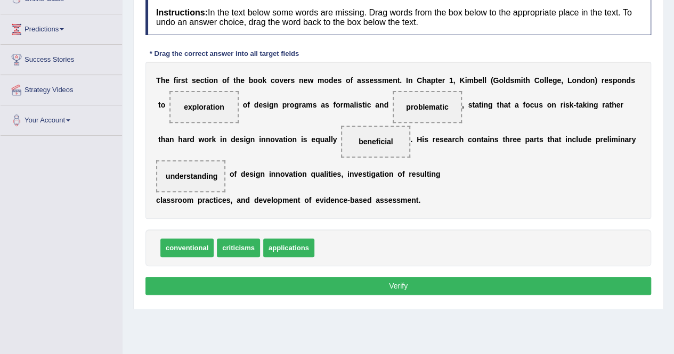
click at [384, 287] on button "Verify" at bounding box center [398, 286] width 506 height 18
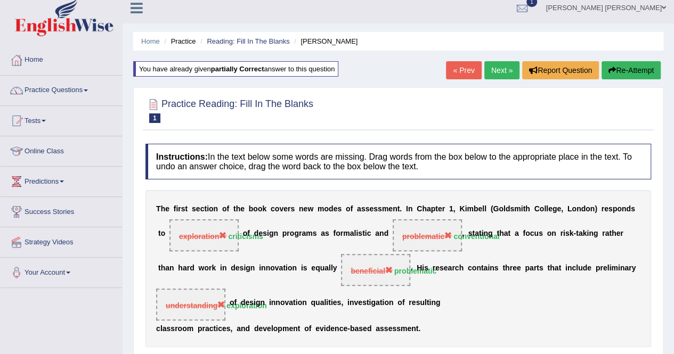
scroll to position [0, 0]
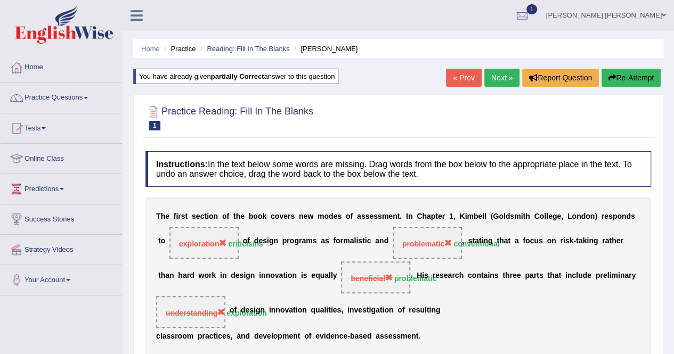
click at [457, 79] on link "« Prev" at bounding box center [463, 78] width 35 height 18
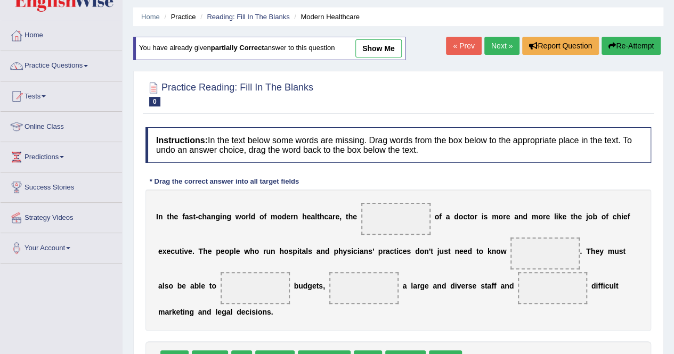
scroll to position [160, 0]
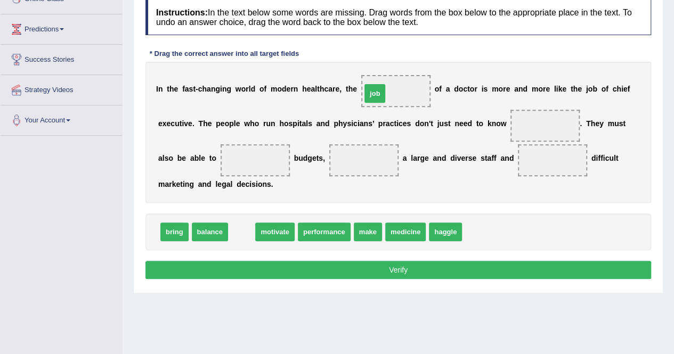
drag, startPoint x: 234, startPoint y: 230, endPoint x: 368, endPoint y: 91, distance: 192.1
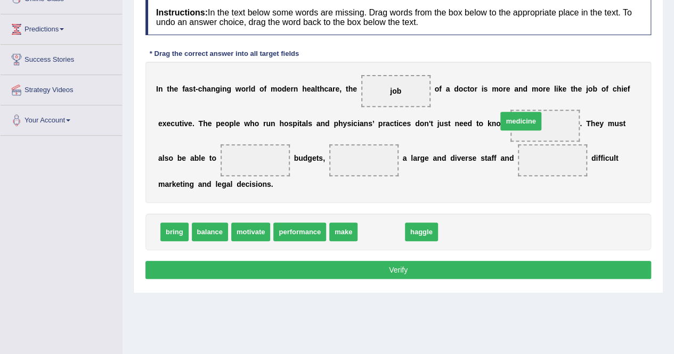
drag, startPoint x: 381, startPoint y: 230, endPoint x: 521, endPoint y: 119, distance: 178.2
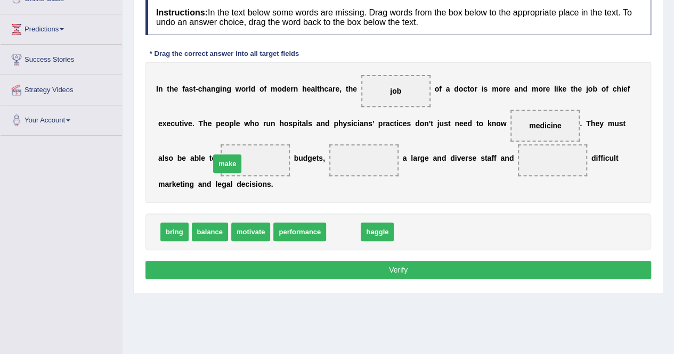
drag, startPoint x: 336, startPoint y: 229, endPoint x: 219, endPoint y: 160, distance: 134.7
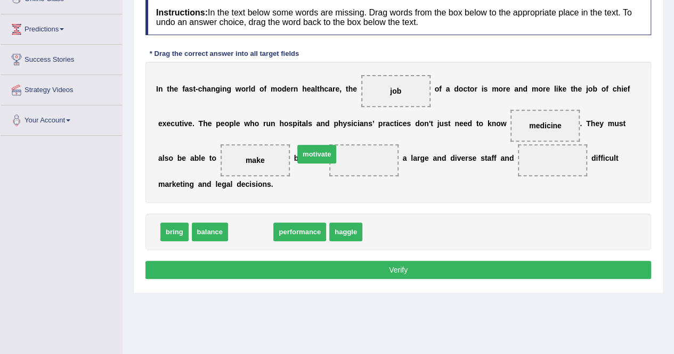
drag, startPoint x: 251, startPoint y: 226, endPoint x: 317, endPoint y: 149, distance: 102.0
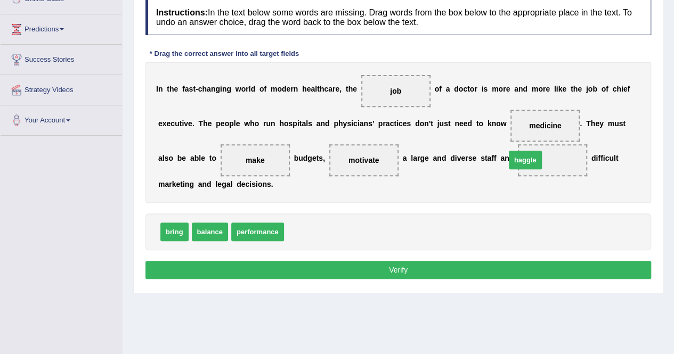
drag, startPoint x: 305, startPoint y: 235, endPoint x: 524, endPoint y: 164, distance: 230.5
click at [476, 270] on button "Verify" at bounding box center [398, 270] width 506 height 18
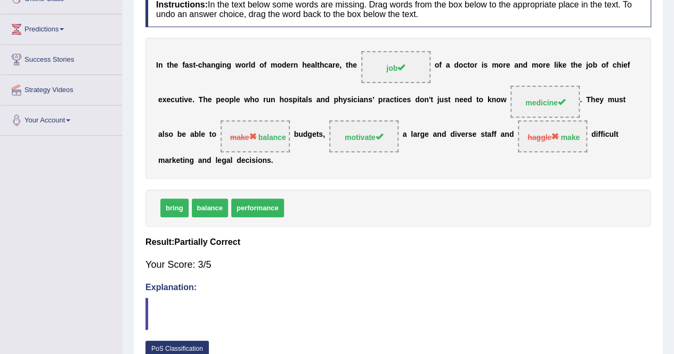
scroll to position [0, 0]
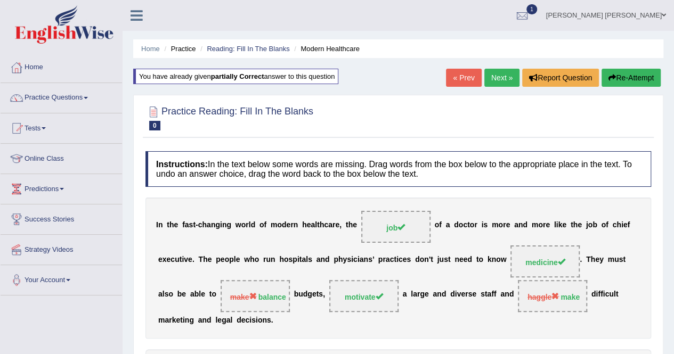
click at [475, 78] on link "« Prev" at bounding box center [463, 78] width 35 height 18
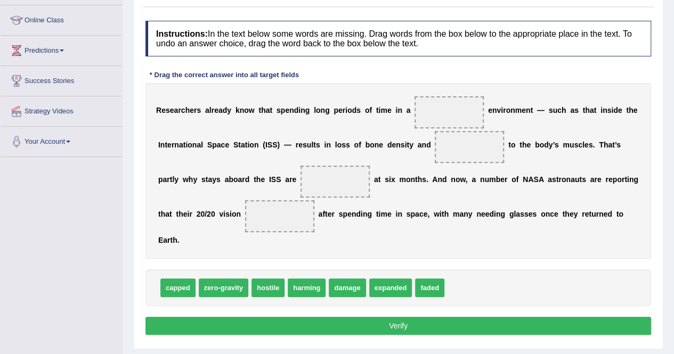
scroll to position [160, 0]
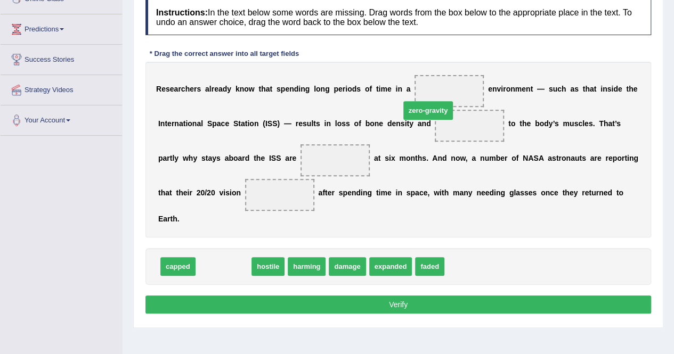
drag, startPoint x: 233, startPoint y: 255, endPoint x: 438, endPoint y: 99, distance: 257.3
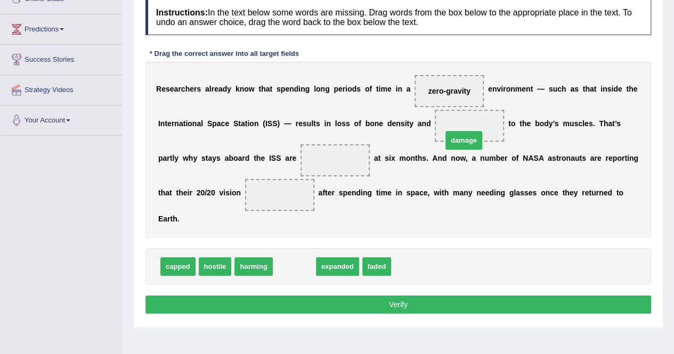
drag, startPoint x: 288, startPoint y: 248, endPoint x: 457, endPoint y: 121, distance: 211.3
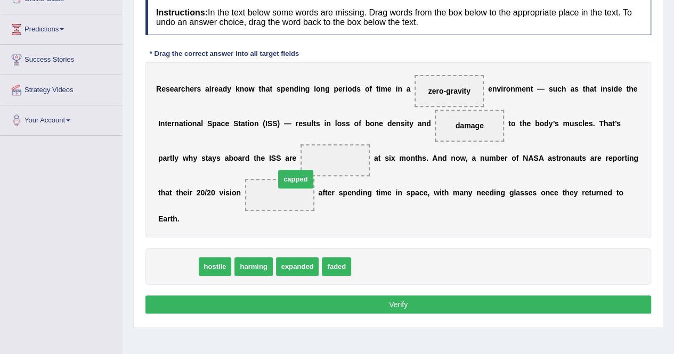
drag, startPoint x: 181, startPoint y: 252, endPoint x: 302, endPoint y: 161, distance: 151.1
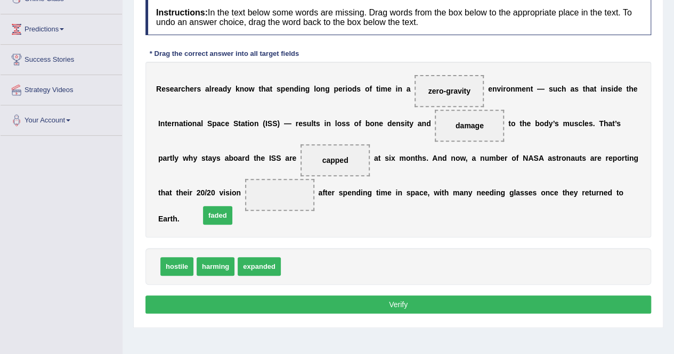
drag, startPoint x: 296, startPoint y: 250, endPoint x: 215, endPoint y: 199, distance: 95.8
click at [372, 296] on button "Verify" at bounding box center [398, 305] width 506 height 18
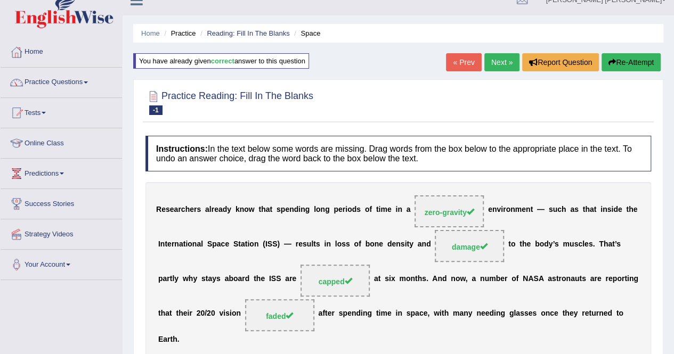
scroll to position [0, 0]
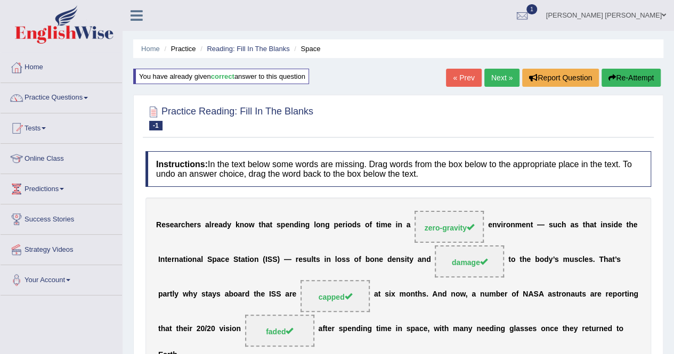
click at [468, 75] on link "« Prev" at bounding box center [463, 78] width 35 height 18
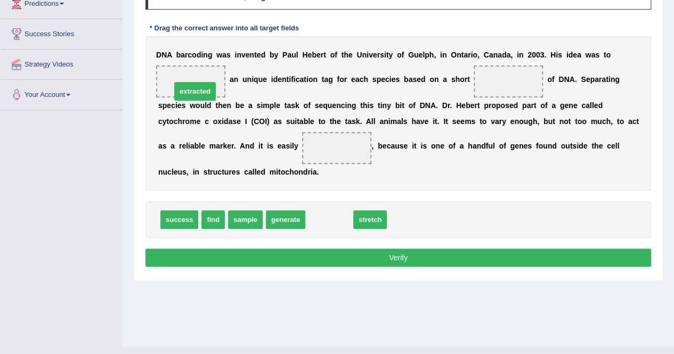
drag, startPoint x: 313, startPoint y: 199, endPoint x: 179, endPoint y: 70, distance: 185.8
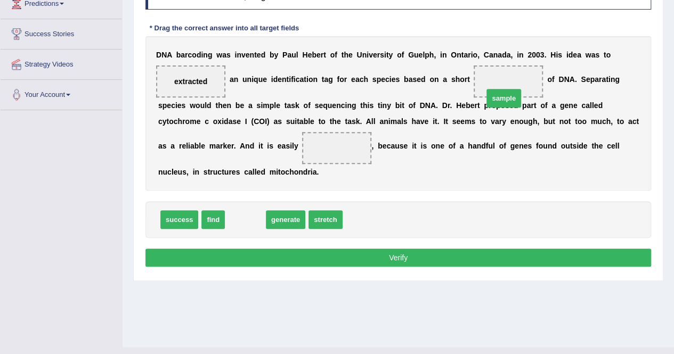
drag, startPoint x: 244, startPoint y: 201, endPoint x: 502, endPoint y: 80, distance: 285.5
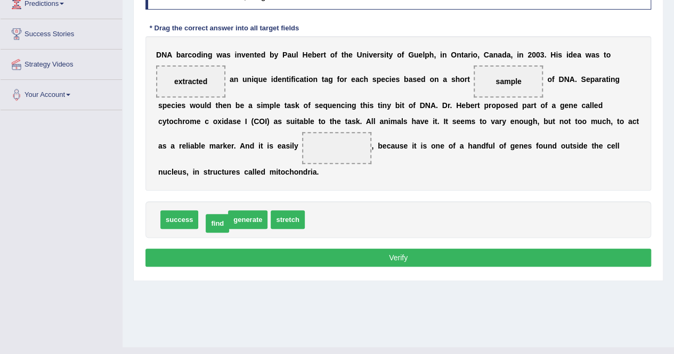
drag, startPoint x: 214, startPoint y: 207, endPoint x: 218, endPoint y: 210, distance: 5.7
drag, startPoint x: 288, startPoint y: 202, endPoint x: 207, endPoint y: 74, distance: 152.1
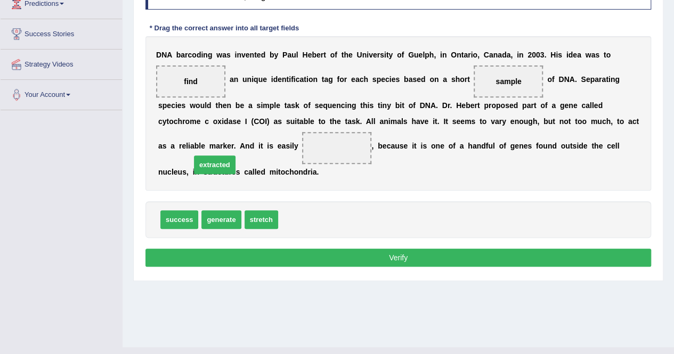
drag, startPoint x: 300, startPoint y: 207, endPoint x: 213, endPoint y: 152, distance: 103.2
click at [435, 249] on button "Verify" at bounding box center [398, 258] width 506 height 18
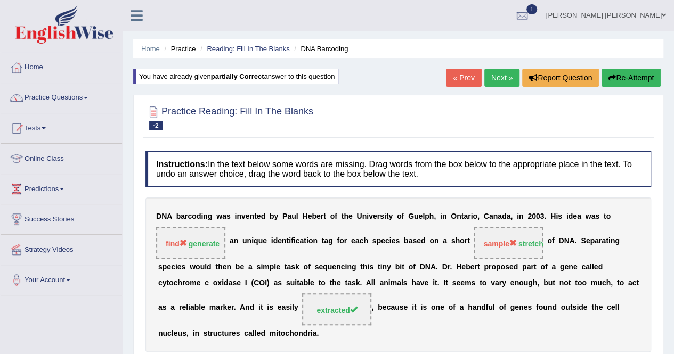
click at [455, 77] on link "« Prev" at bounding box center [463, 78] width 35 height 18
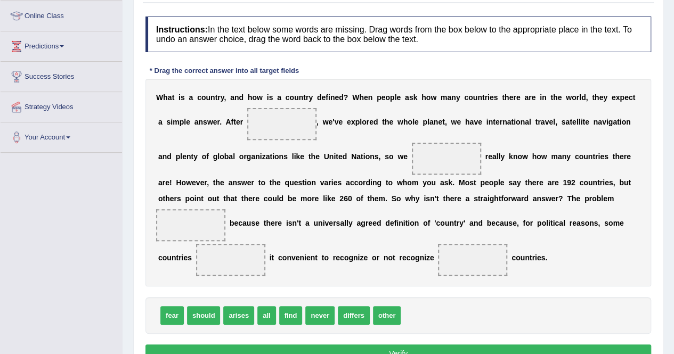
scroll to position [160, 0]
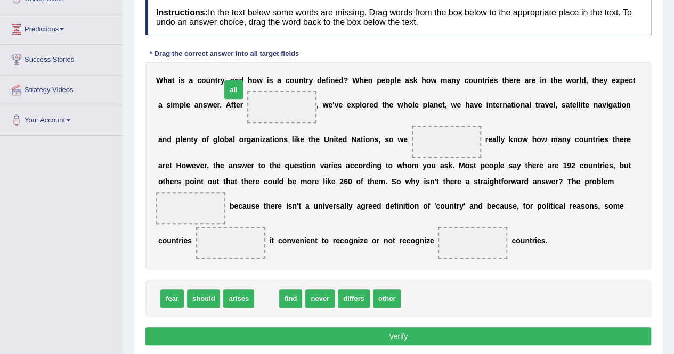
drag, startPoint x: 264, startPoint y: 321, endPoint x: 231, endPoint y: 112, distance: 211.4
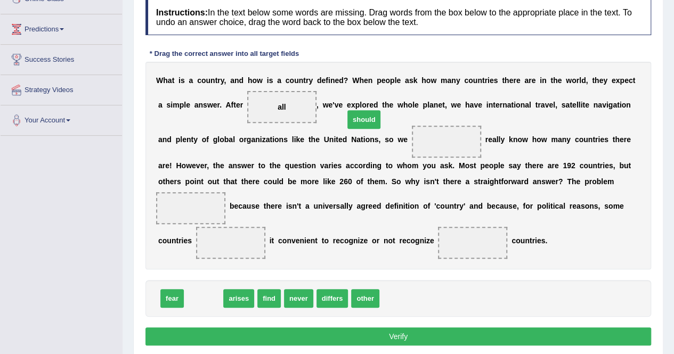
drag, startPoint x: 206, startPoint y: 312, endPoint x: 369, endPoint y: 133, distance: 242.1
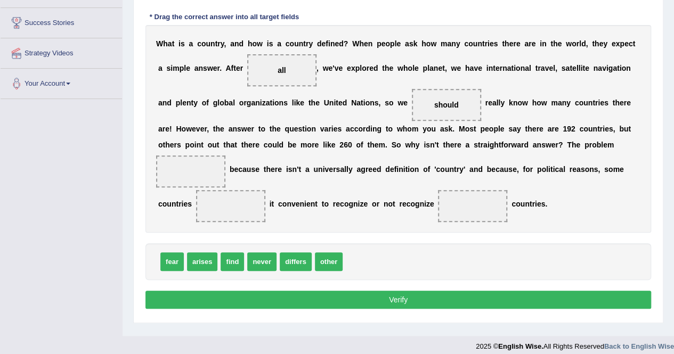
scroll to position [213, 0]
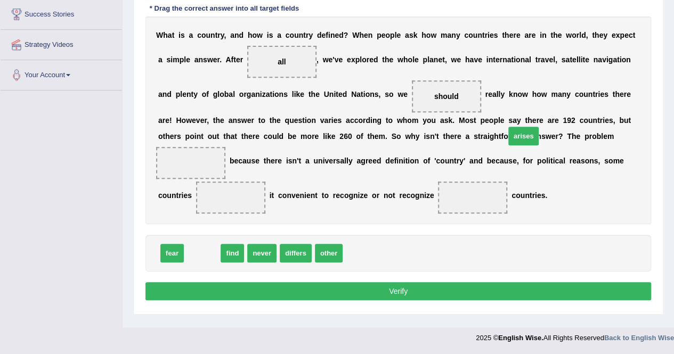
drag, startPoint x: 191, startPoint y: 259, endPoint x: 512, endPoint y: 142, distance: 341.9
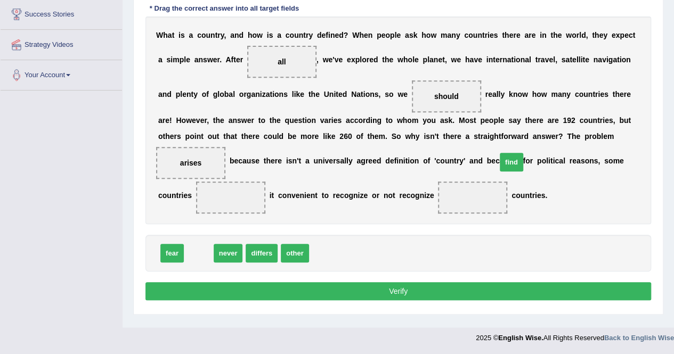
drag, startPoint x: 194, startPoint y: 264, endPoint x: 507, endPoint y: 173, distance: 325.7
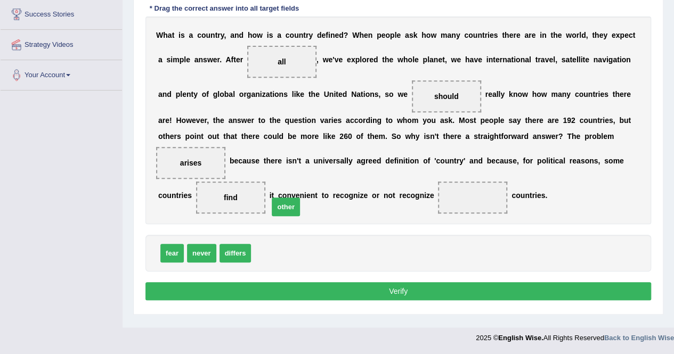
drag, startPoint x: 268, startPoint y: 267, endPoint x: 286, endPoint y: 221, distance: 49.6
click at [343, 300] on button "Verify" at bounding box center [398, 291] width 506 height 18
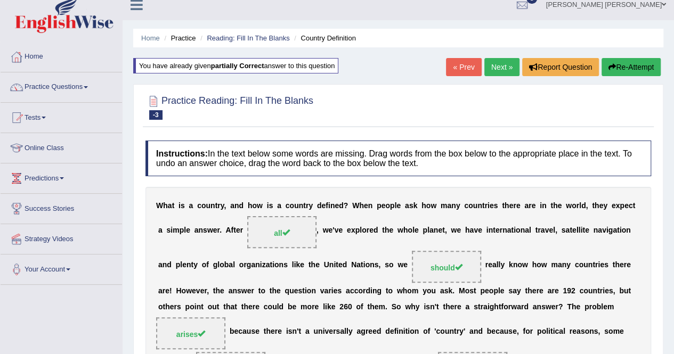
scroll to position [0, 0]
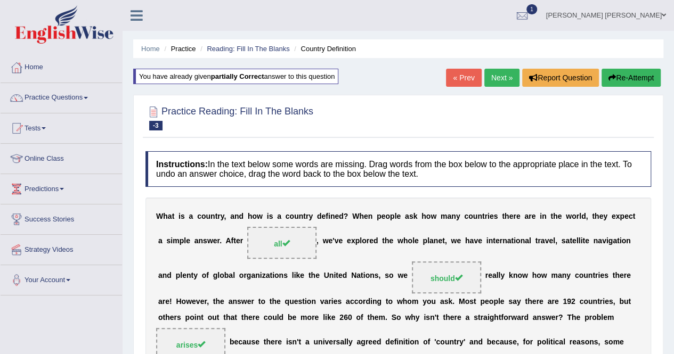
click at [458, 74] on link "« Prev" at bounding box center [463, 78] width 35 height 18
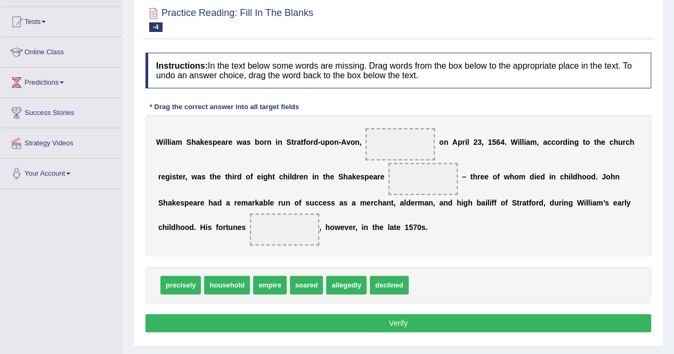
scroll to position [160, 0]
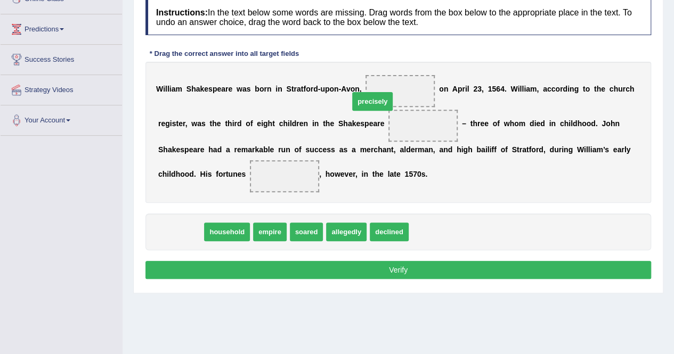
drag, startPoint x: 176, startPoint y: 231, endPoint x: 368, endPoint y: 101, distance: 232.0
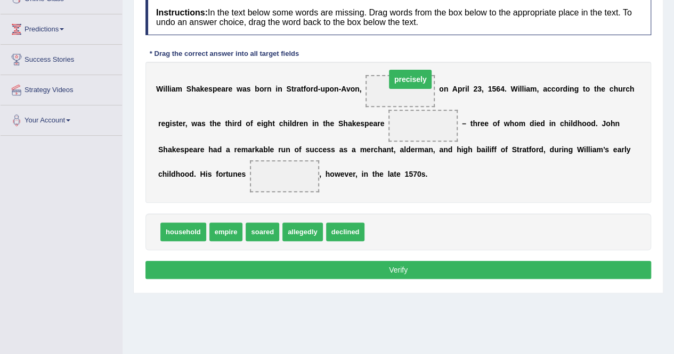
drag, startPoint x: 396, startPoint y: 124, endPoint x: 383, endPoint y: 77, distance: 48.1
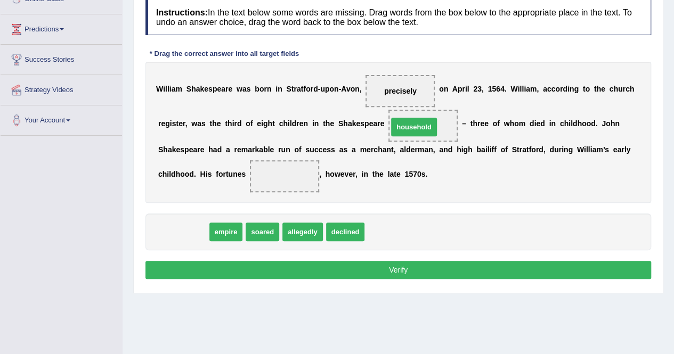
drag, startPoint x: 167, startPoint y: 229, endPoint x: 398, endPoint y: 124, distance: 253.4
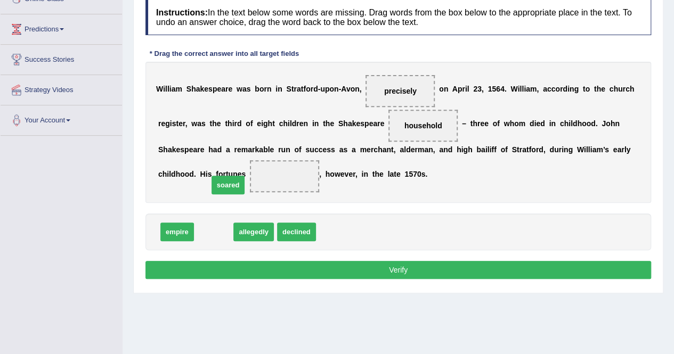
drag, startPoint x: 210, startPoint y: 229, endPoint x: 226, endPoint y: 178, distance: 52.6
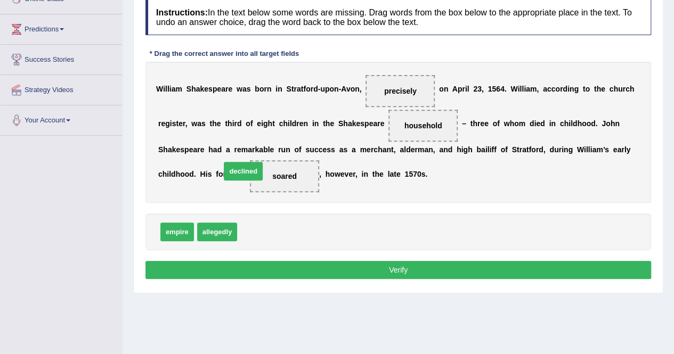
drag, startPoint x: 257, startPoint y: 232, endPoint x: 241, endPoint y: 171, distance: 62.9
click at [375, 270] on button "Verify" at bounding box center [398, 270] width 506 height 18
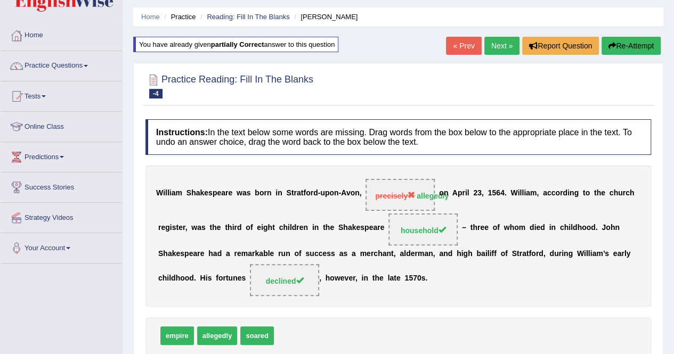
scroll to position [0, 0]
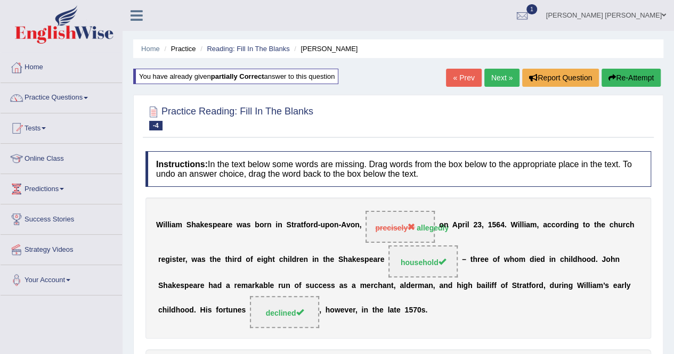
click at [459, 71] on link "« Prev" at bounding box center [463, 78] width 35 height 18
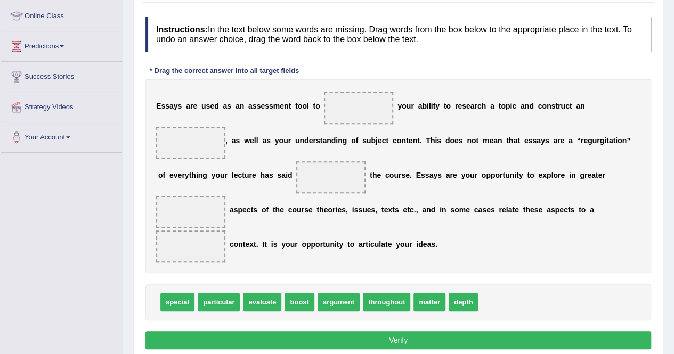
scroll to position [160, 0]
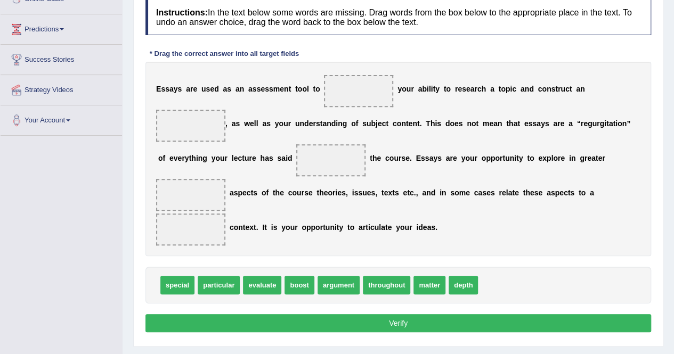
click at [300, 276] on span "boost" at bounding box center [298, 285] width 29 height 19
drag, startPoint x: 257, startPoint y: 242, endPoint x: 356, endPoint y: 86, distance: 185.3
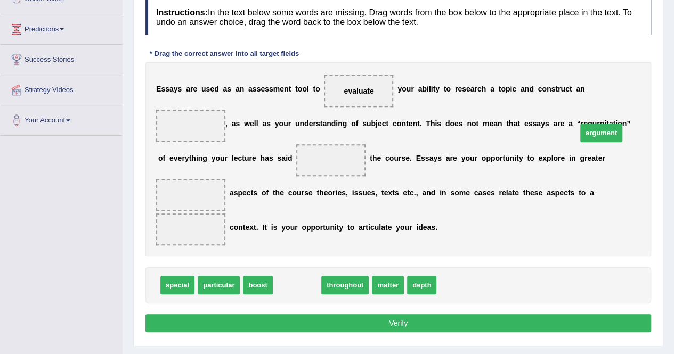
drag, startPoint x: 304, startPoint y: 245, endPoint x: 608, endPoint y: 92, distance: 340.2
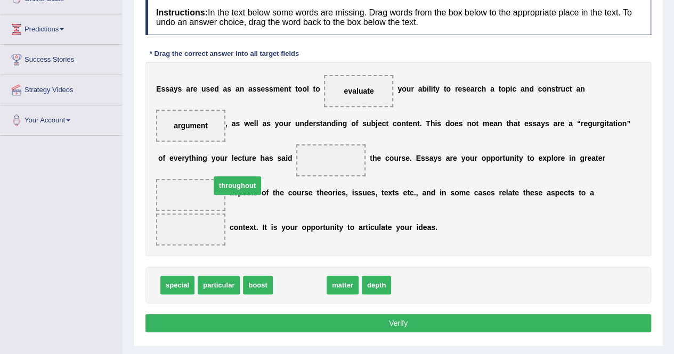
drag, startPoint x: 288, startPoint y: 245, endPoint x: 226, endPoint y: 145, distance: 117.5
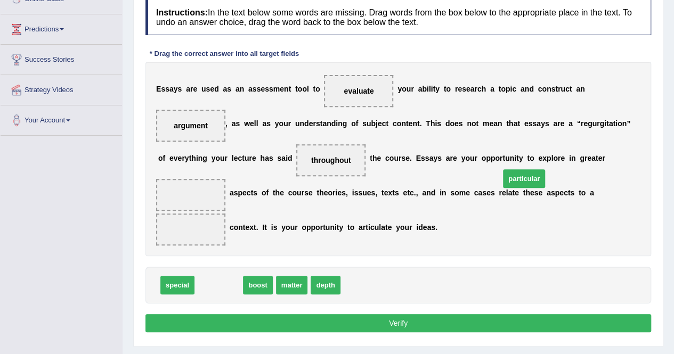
drag, startPoint x: 208, startPoint y: 245, endPoint x: 513, endPoint y: 139, distance: 323.3
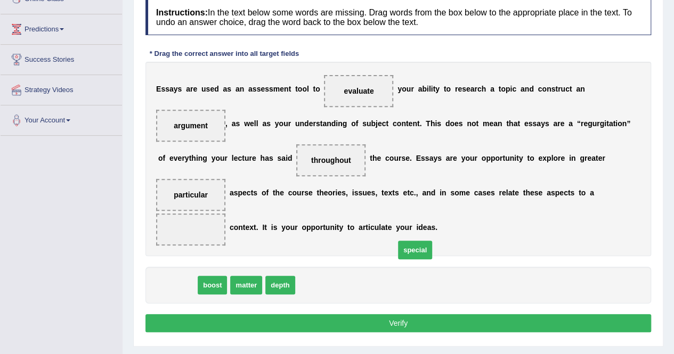
drag, startPoint x: 182, startPoint y: 245, endPoint x: 429, endPoint y: 208, distance: 249.8
click at [429, 241] on span "special" at bounding box center [415, 250] width 34 height 19
drag, startPoint x: 173, startPoint y: 242, endPoint x: 473, endPoint y: 171, distance: 307.7
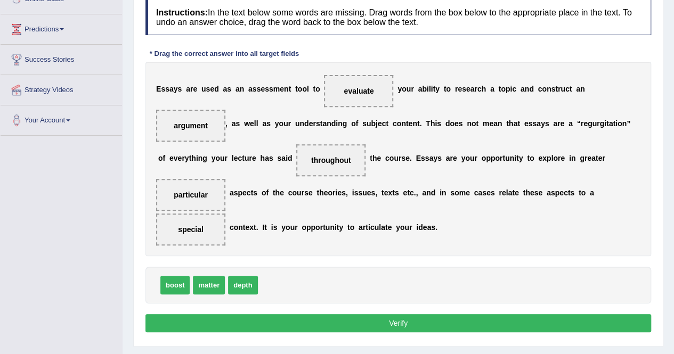
click at [429, 314] on button "Verify" at bounding box center [398, 323] width 506 height 18
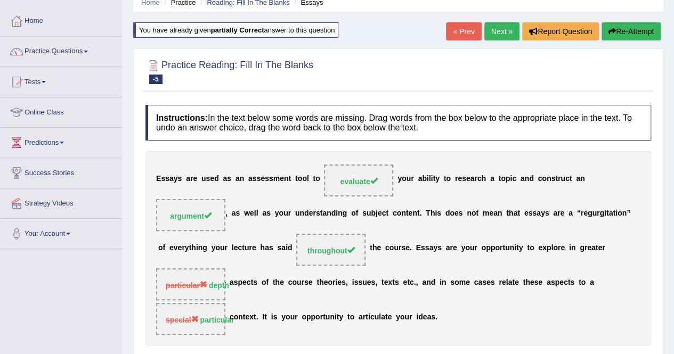
scroll to position [0, 0]
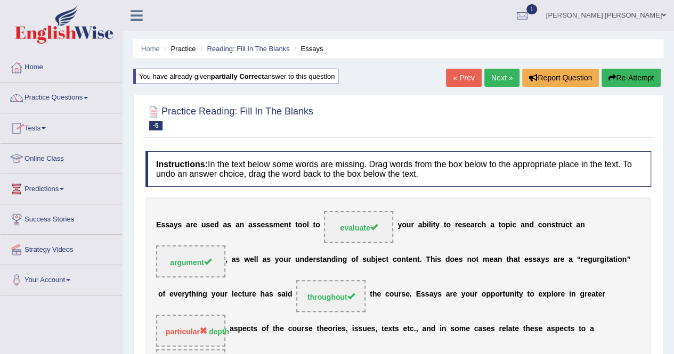
click at [464, 77] on link "« Prev" at bounding box center [463, 78] width 35 height 18
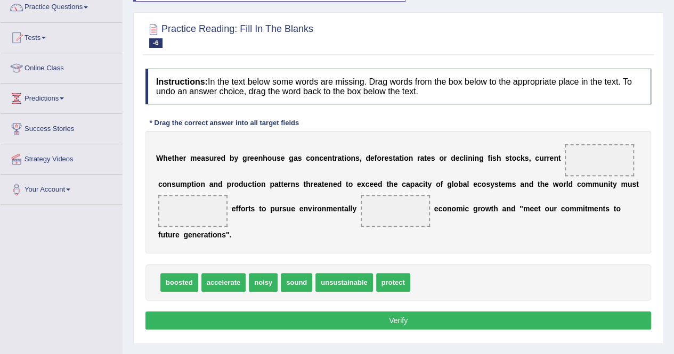
scroll to position [107, 0]
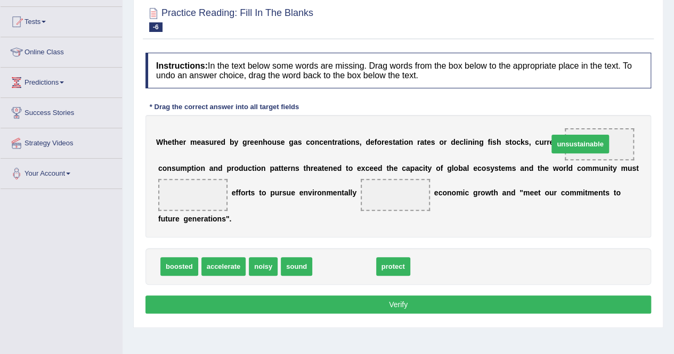
drag, startPoint x: 347, startPoint y: 265, endPoint x: 583, endPoint y: 142, distance: 265.9
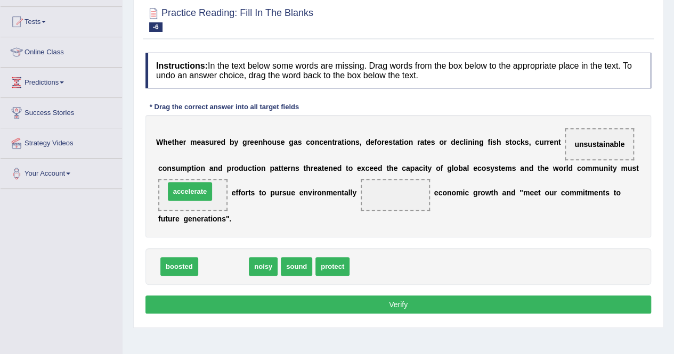
drag, startPoint x: 234, startPoint y: 266, endPoint x: 201, endPoint y: 191, distance: 82.3
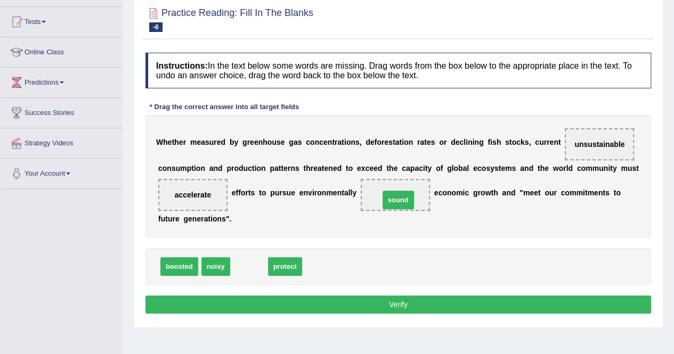
drag, startPoint x: 244, startPoint y: 268, endPoint x: 393, endPoint y: 201, distance: 163.3
click at [392, 298] on button "Verify" at bounding box center [398, 305] width 506 height 18
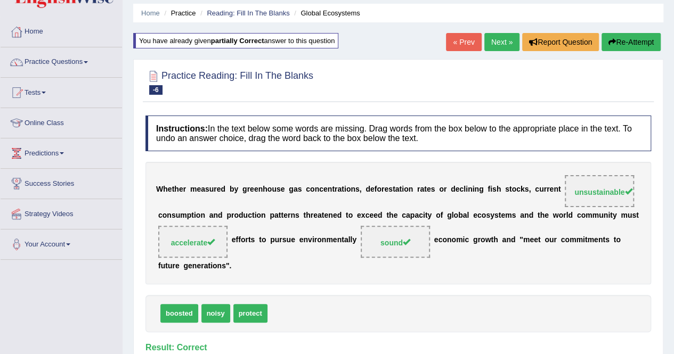
scroll to position [21, 0]
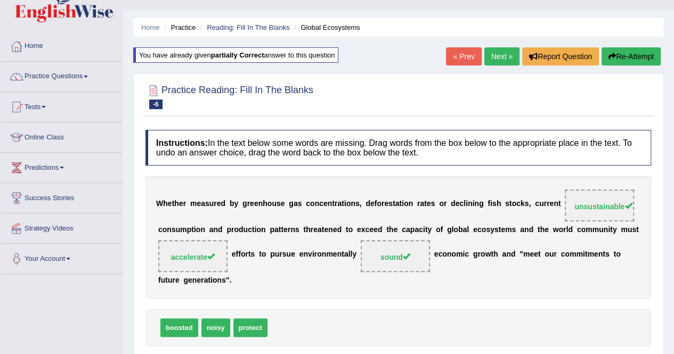
click at [475, 62] on link "« Prev" at bounding box center [463, 56] width 35 height 18
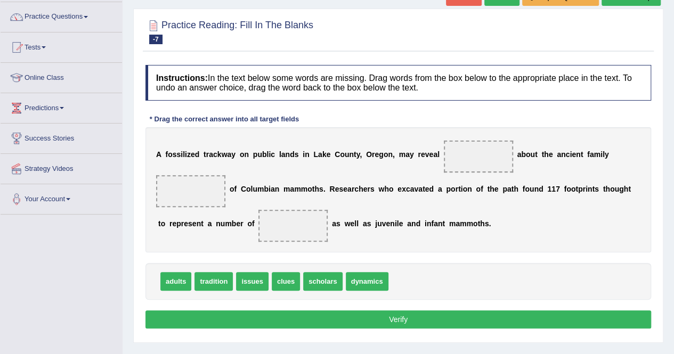
scroll to position [107, 0]
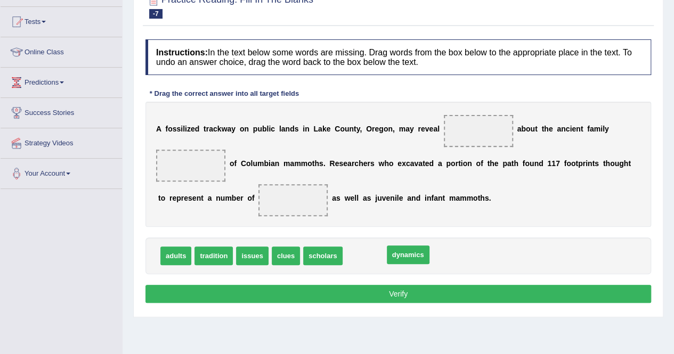
drag, startPoint x: 364, startPoint y: 254, endPoint x: 397, endPoint y: 248, distance: 32.9
click at [169, 255] on span "adults" at bounding box center [175, 256] width 31 height 19
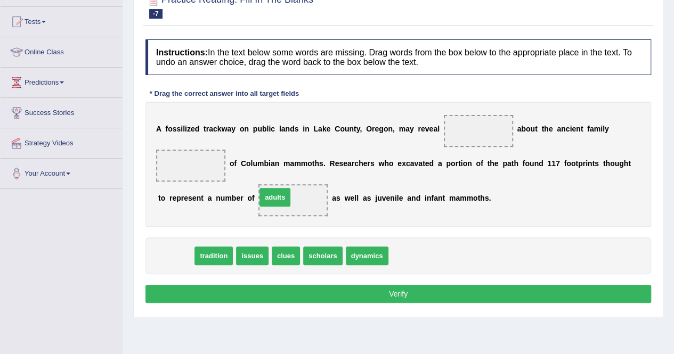
drag, startPoint x: 169, startPoint y: 255, endPoint x: 268, endPoint y: 197, distance: 114.8
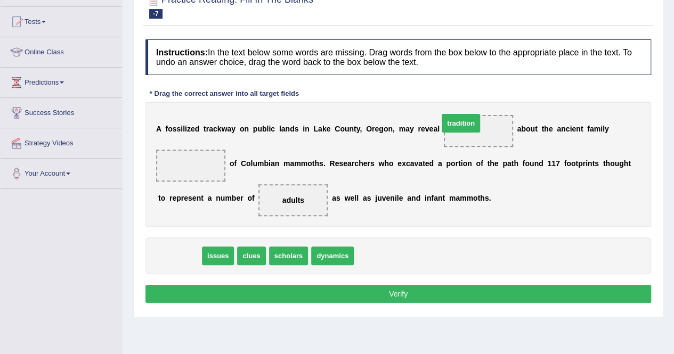
drag, startPoint x: 177, startPoint y: 262, endPoint x: 458, endPoint y: 143, distance: 304.1
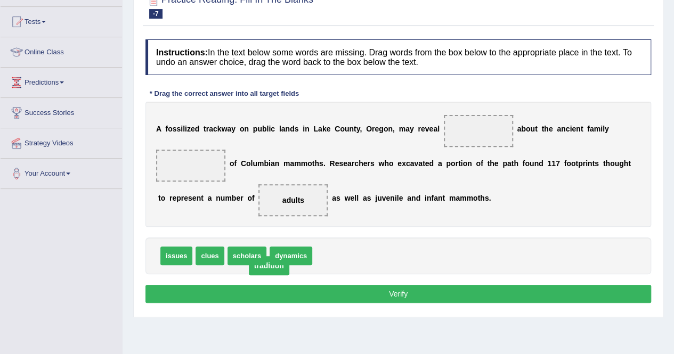
drag, startPoint x: 453, startPoint y: 132, endPoint x: 247, endPoint y: 266, distance: 245.6
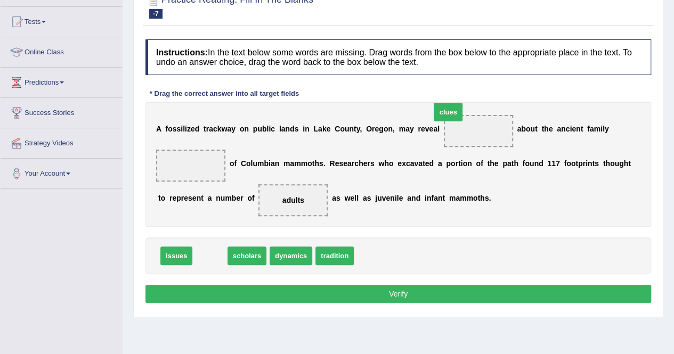
drag, startPoint x: 202, startPoint y: 251, endPoint x: 439, endPoint y: 103, distance: 279.1
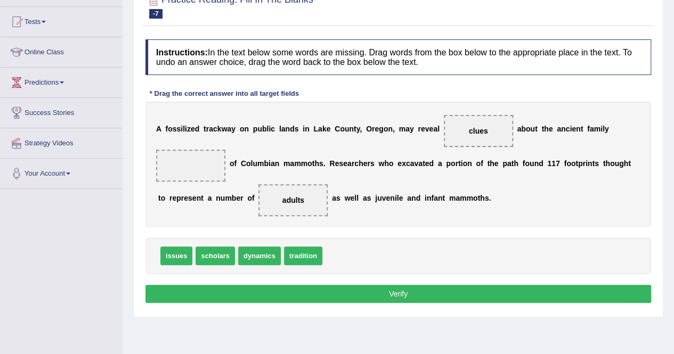
click at [205, 250] on span "scholars" at bounding box center [215, 256] width 39 height 19
drag, startPoint x: 494, startPoint y: 216, endPoint x: 341, endPoint y: 331, distance: 191.0
click at [341, 331] on div "Home Practice Reading: Fill In The Blanks Trackway « Prev Next » Report Questio…" at bounding box center [398, 159] width 551 height 533
drag, startPoint x: 291, startPoint y: 255, endPoint x: 189, endPoint y: 161, distance: 138.8
click at [287, 295] on button "Verify" at bounding box center [398, 294] width 506 height 18
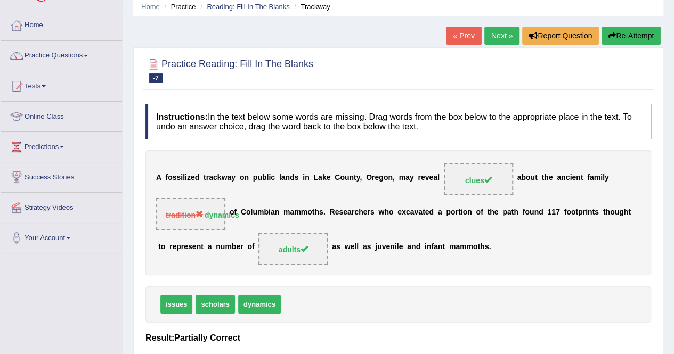
scroll to position [0, 0]
